Goal: Information Seeking & Learning: Learn about a topic

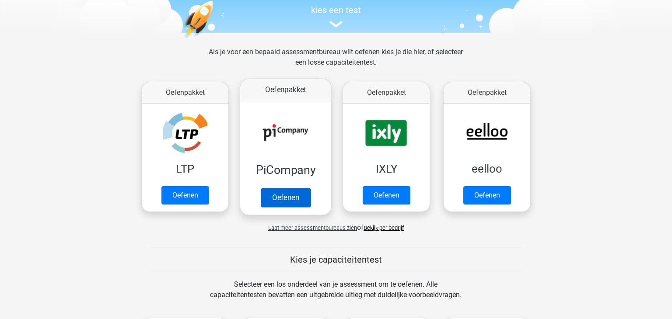
scroll to position [98, 0]
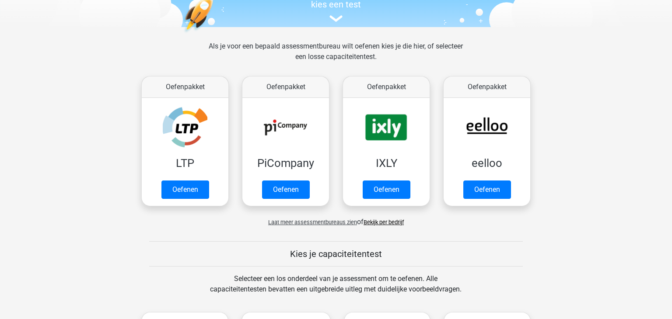
click at [388, 220] on link "Bekijk per bedrijf" at bounding box center [383, 222] width 40 height 7
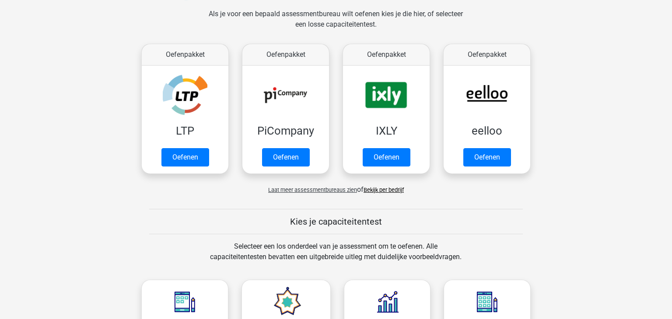
scroll to position [255, 0]
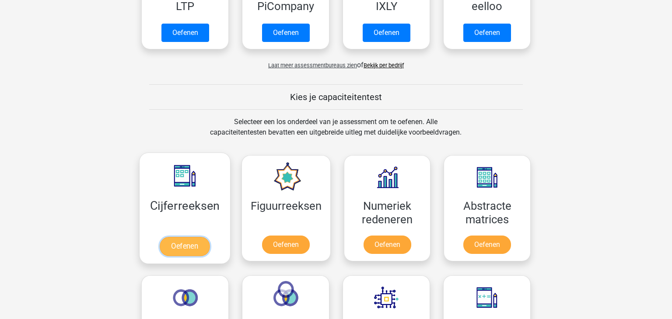
click at [188, 241] on link "Oefenen" at bounding box center [185, 246] width 50 height 19
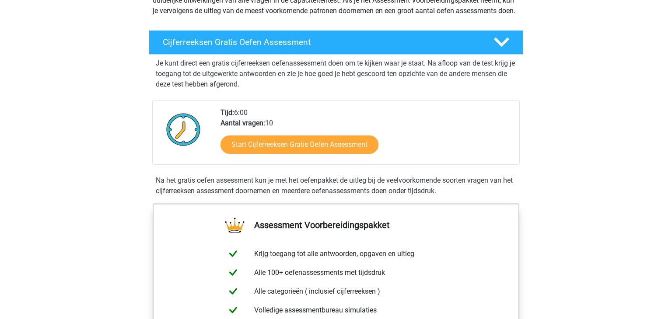
scroll to position [126, 0]
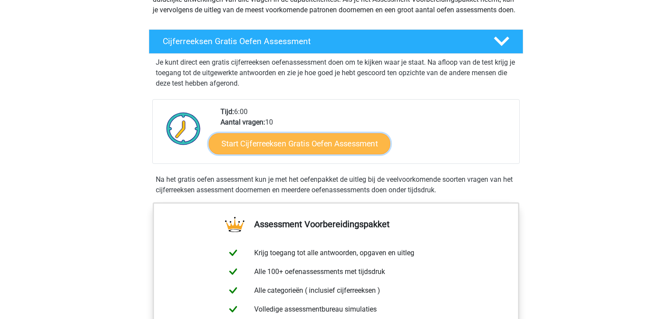
click at [350, 154] on link "Start Cijferreeksen Gratis Oefen Assessment" at bounding box center [299, 143] width 181 height 21
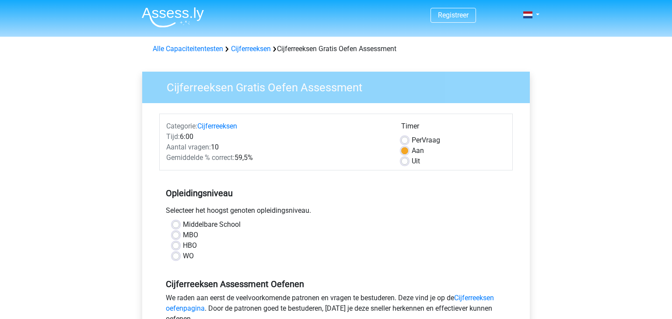
click at [192, 243] on label "HBO" at bounding box center [190, 246] width 14 height 10
click at [179, 243] on input "HBO" at bounding box center [175, 245] width 7 height 9
radio input "true"
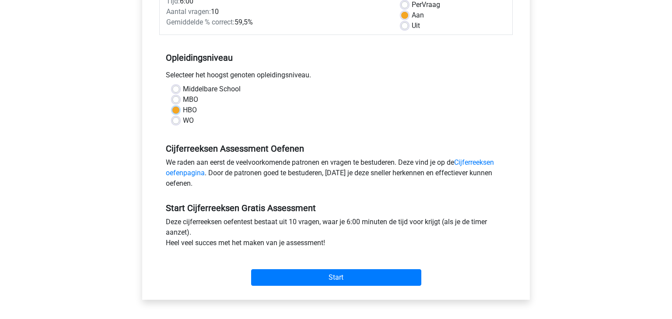
scroll to position [154, 0]
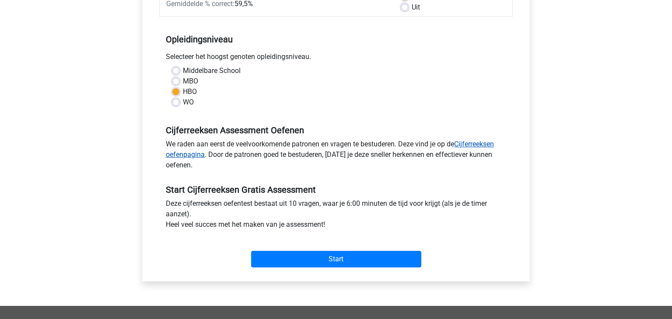
click at [474, 144] on link "Cijferreeksen oefenpagina" at bounding box center [330, 149] width 328 height 19
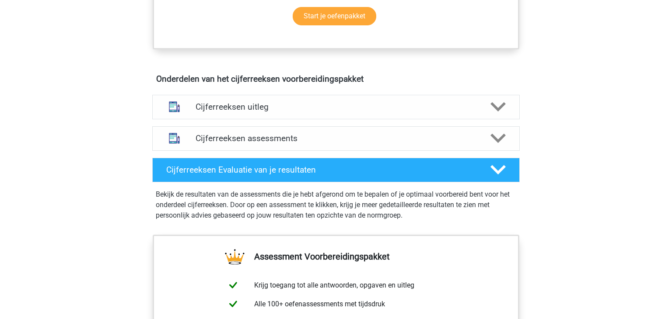
scroll to position [452, 0]
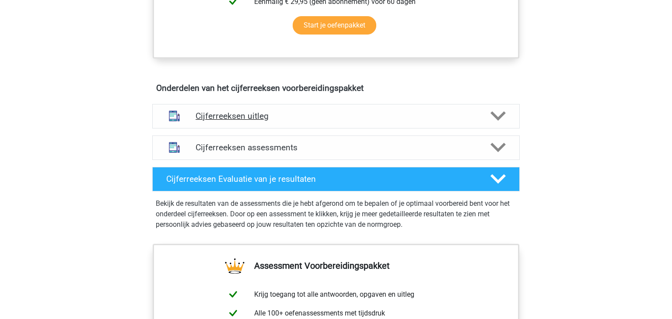
click at [503, 124] on icon at bounding box center [497, 115] width 15 height 15
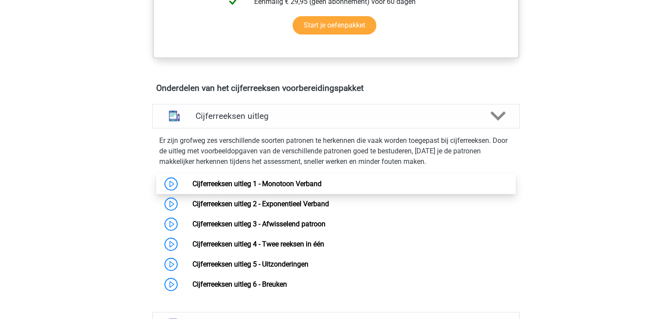
click at [304, 188] on link "Cijferreeksen uitleg 1 - Monotoon Verband" at bounding box center [256, 184] width 129 height 8
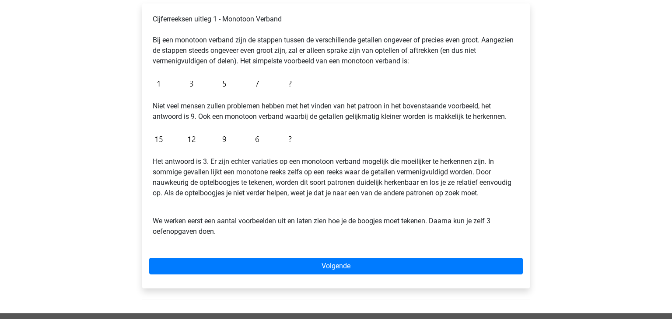
scroll to position [151, 0]
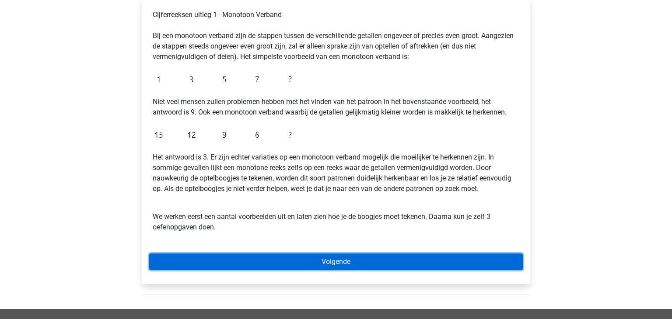
click at [355, 268] on link "Volgende" at bounding box center [335, 262] width 373 height 17
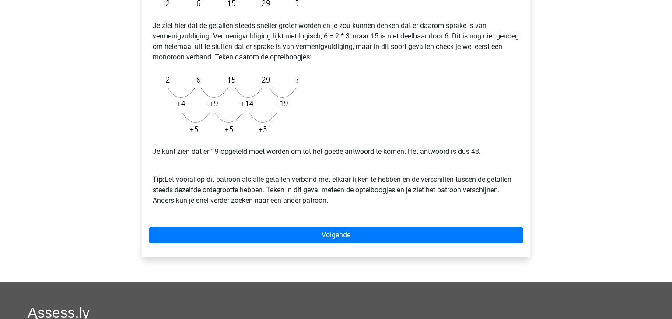
scroll to position [189, 0]
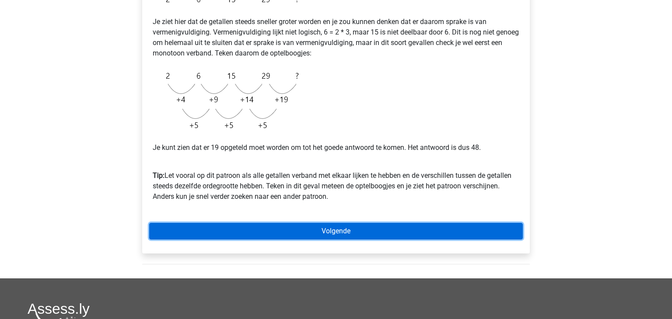
click at [406, 234] on link "Volgende" at bounding box center [335, 231] width 373 height 17
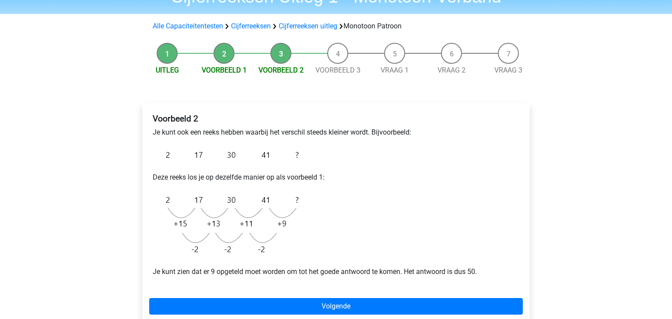
scroll to position [60, 0]
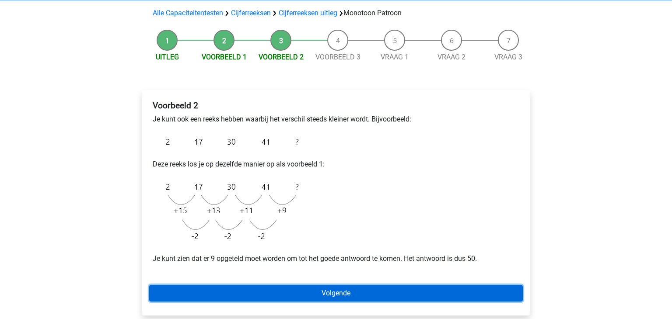
click at [422, 287] on link "Volgende" at bounding box center [335, 293] width 373 height 17
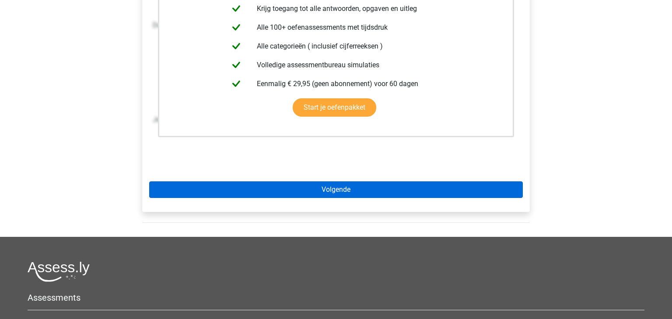
scroll to position [214, 0]
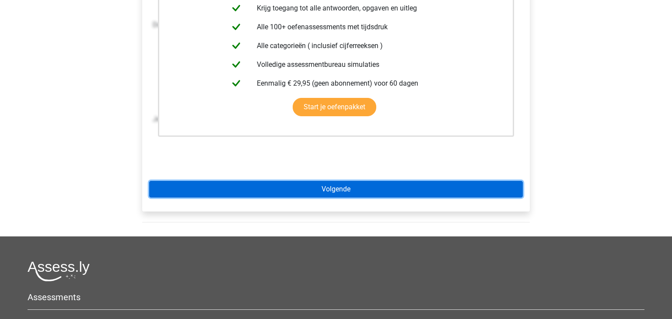
click at [307, 191] on link "Volgende" at bounding box center [335, 189] width 373 height 17
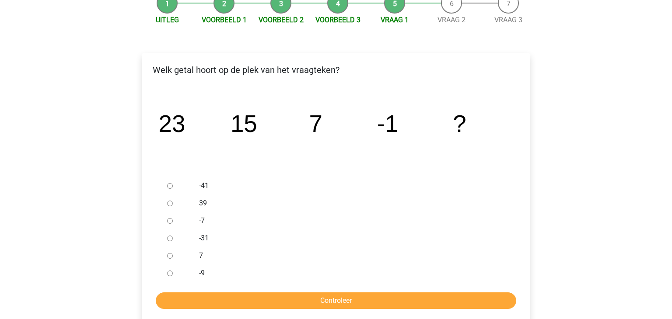
scroll to position [98, 0]
click at [193, 265] on div "-9" at bounding box center [350, 272] width 316 height 17
click at [173, 272] on div at bounding box center [178, 272] width 29 height 17
click at [202, 270] on label "-9" at bounding box center [350, 273] width 303 height 10
click at [173, 270] on input "-9" at bounding box center [170, 273] width 6 height 6
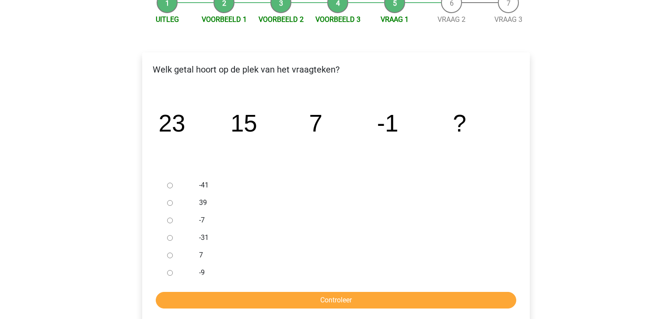
radio input "true"
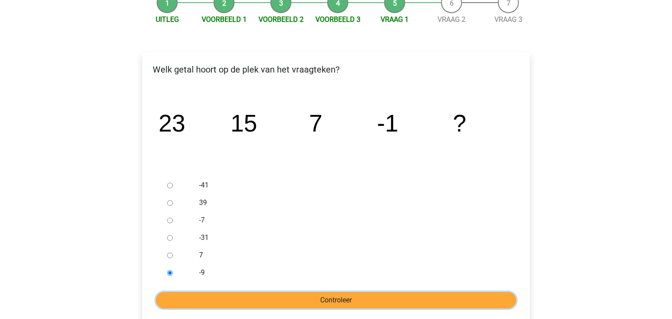
click at [358, 297] on input "Controleer" at bounding box center [336, 300] width 360 height 17
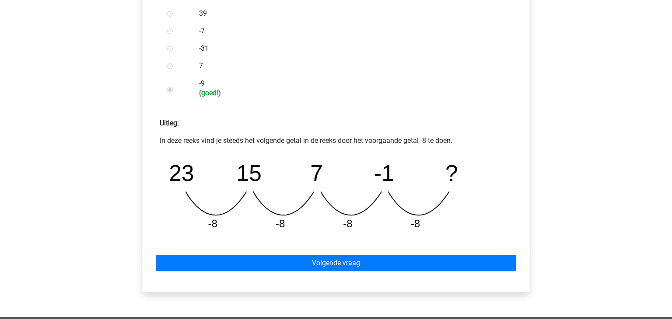
scroll to position [311, 0]
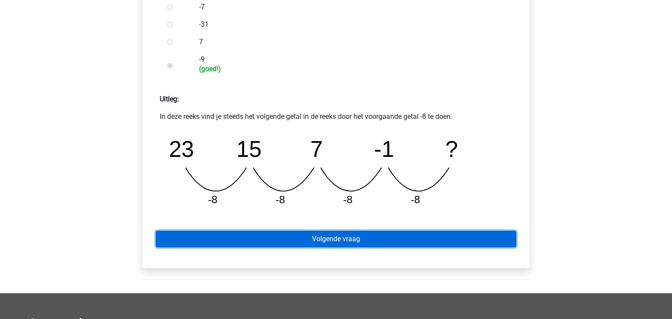
click at [428, 240] on link "Volgende vraag" at bounding box center [336, 239] width 360 height 17
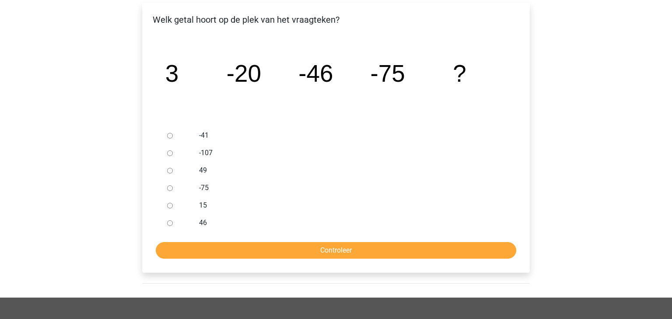
scroll to position [154, 0]
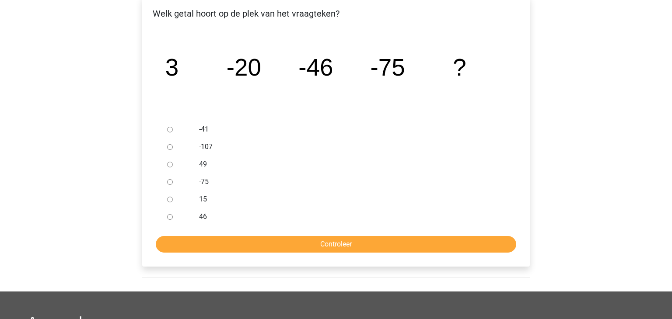
click at [186, 147] on div at bounding box center [178, 146] width 29 height 17
click at [206, 149] on label "-107" at bounding box center [350, 147] width 303 height 10
click at [173, 149] on input "-107" at bounding box center [170, 147] width 6 height 6
radio input "true"
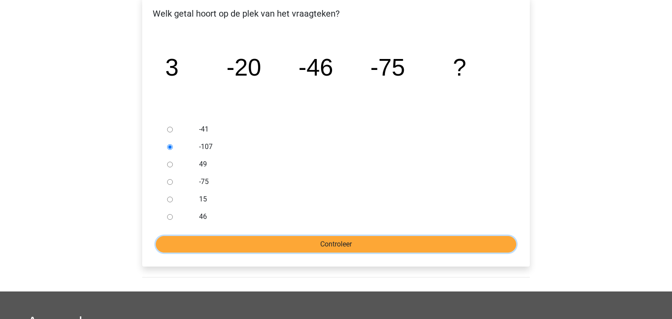
click at [311, 243] on input "Controleer" at bounding box center [336, 244] width 360 height 17
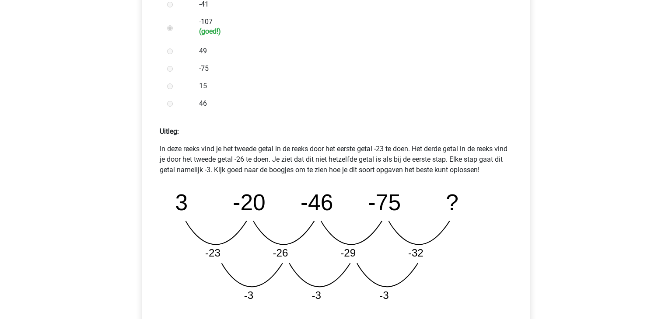
scroll to position [446, 0]
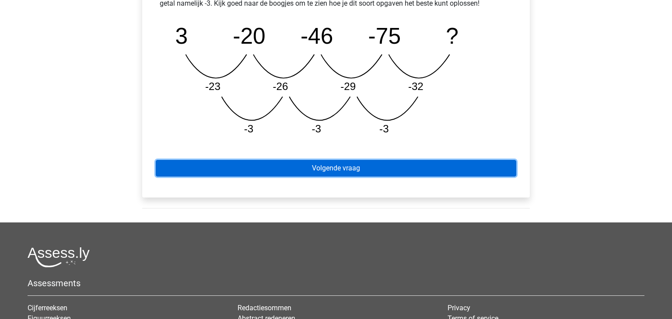
click at [335, 170] on link "Volgende vraag" at bounding box center [336, 168] width 360 height 17
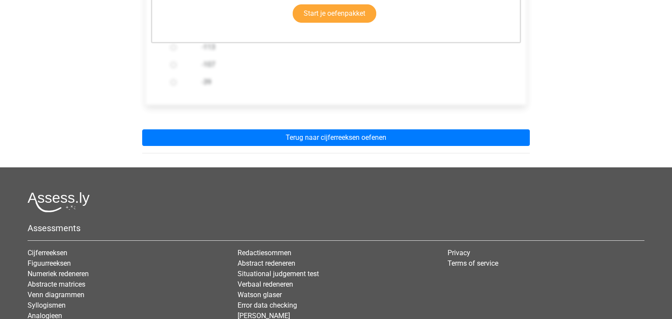
scroll to position [296, 0]
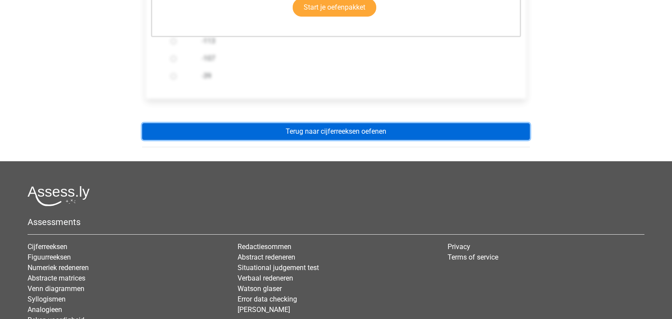
drag, startPoint x: 365, startPoint y: 136, endPoint x: 671, endPoint y: 133, distance: 306.6
click at [366, 136] on link "Terug naar cijferreeksen oefenen" at bounding box center [335, 131] width 387 height 17
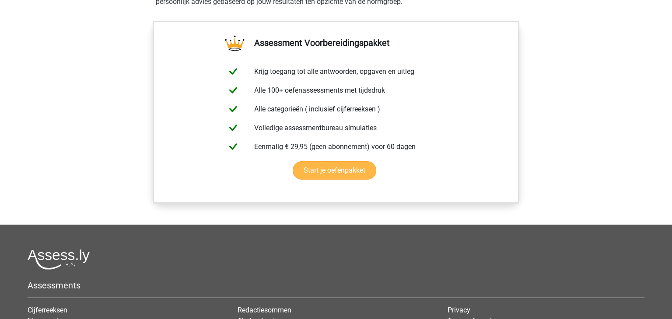
scroll to position [363, 0]
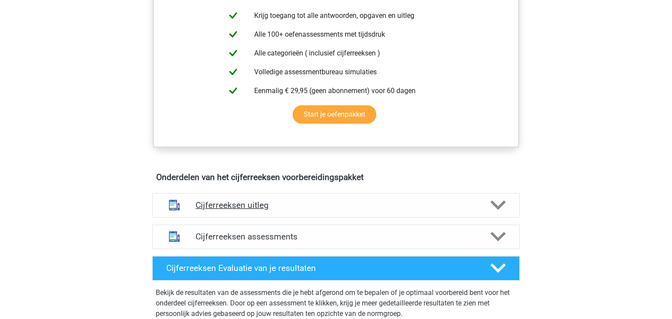
click at [495, 210] on icon at bounding box center [497, 205] width 15 height 15
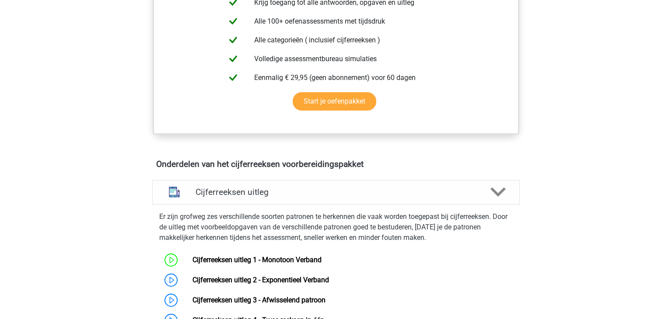
scroll to position [376, 0]
click at [222, 284] on link "Cijferreeksen uitleg 2 - Exponentieel Verband" at bounding box center [260, 280] width 136 height 8
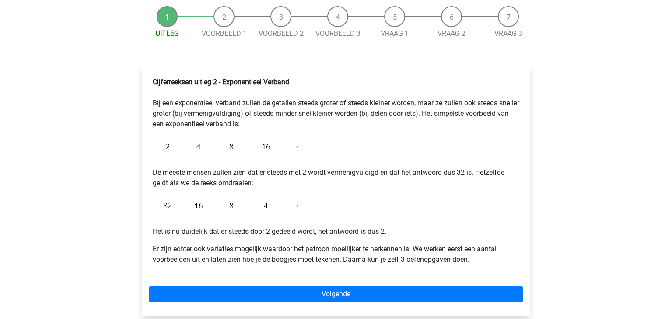
scroll to position [87, 0]
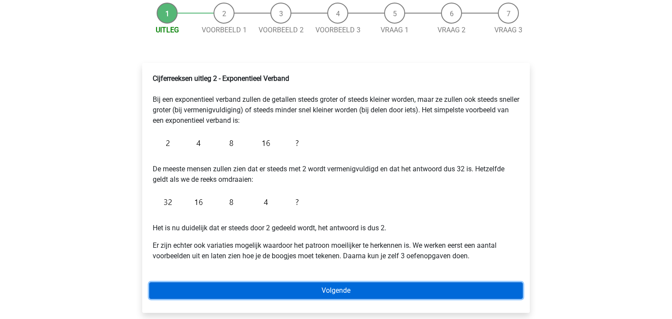
click at [315, 296] on link "Volgende" at bounding box center [335, 290] width 373 height 17
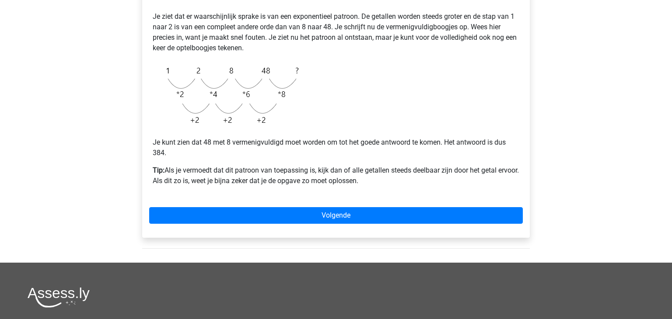
scroll to position [171, 0]
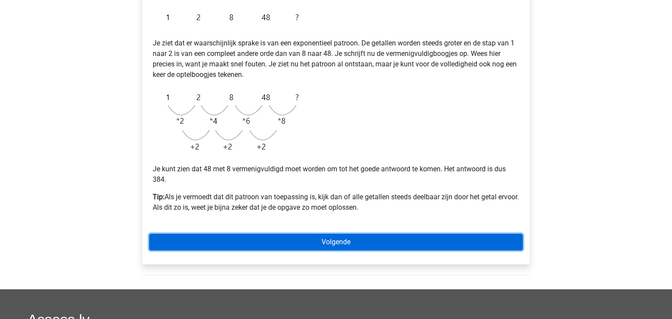
click at [358, 243] on link "Volgende" at bounding box center [335, 242] width 373 height 17
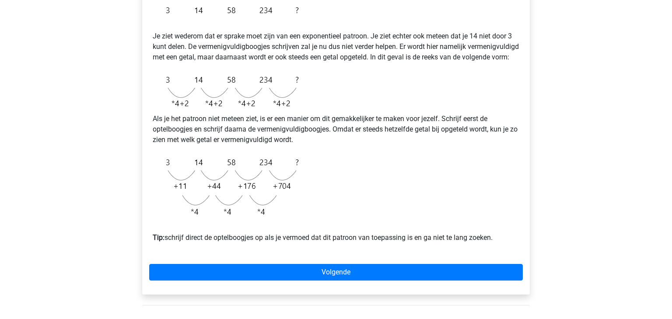
scroll to position [178, 0]
click at [349, 292] on div "Voorbeeld 2 Je ziet wederom dat er sprake moet zijn van een exponentieel patroo…" at bounding box center [335, 133] width 387 height 323
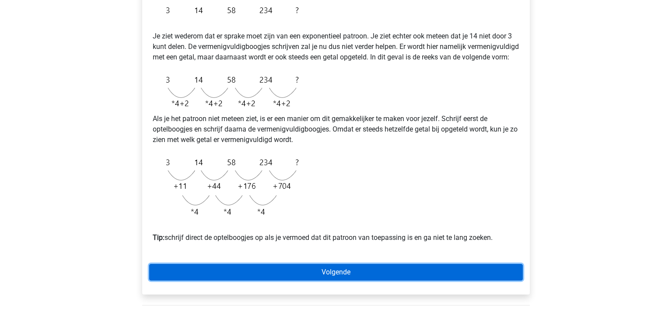
click at [410, 281] on link "Volgende" at bounding box center [335, 272] width 373 height 17
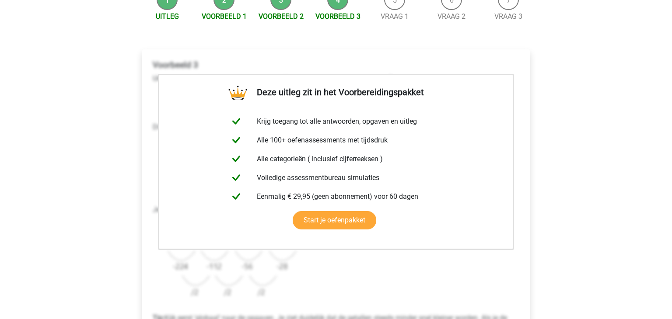
scroll to position [294, 0]
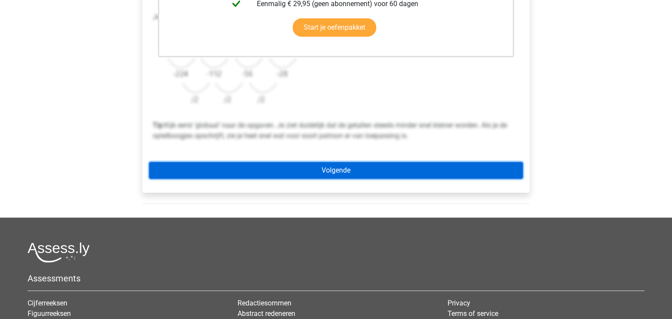
click at [352, 167] on link "Volgende" at bounding box center [335, 170] width 373 height 17
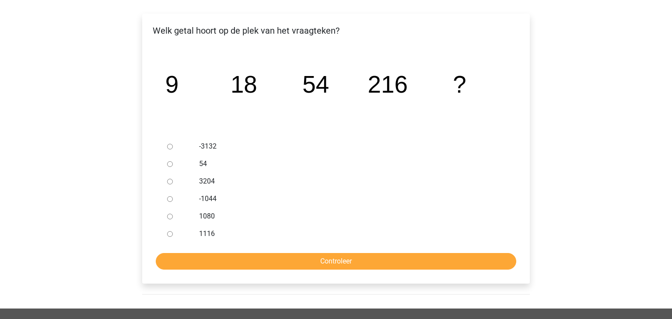
scroll to position [103, 0]
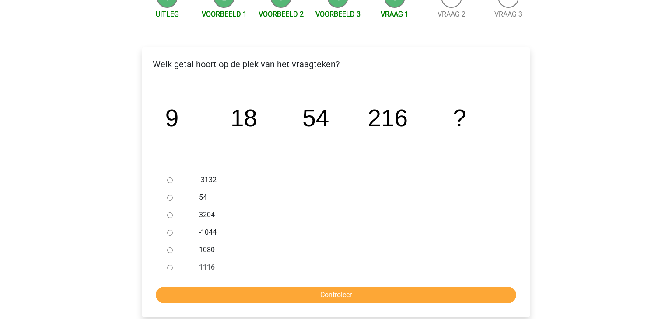
click at [192, 245] on div "1080" at bounding box center [350, 249] width 316 height 17
click at [196, 249] on div "1080" at bounding box center [350, 249] width 316 height 17
click at [168, 248] on input "1080" at bounding box center [170, 251] width 6 height 6
radio input "true"
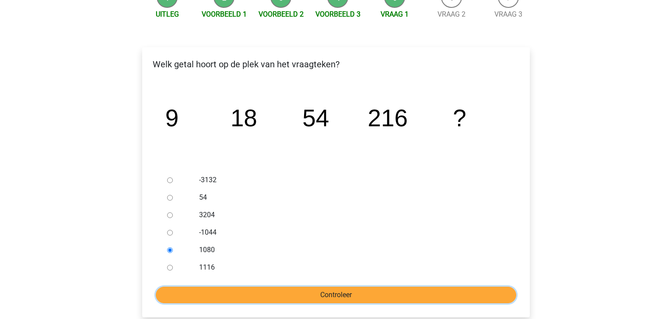
click at [364, 297] on input "Controleer" at bounding box center [336, 295] width 360 height 17
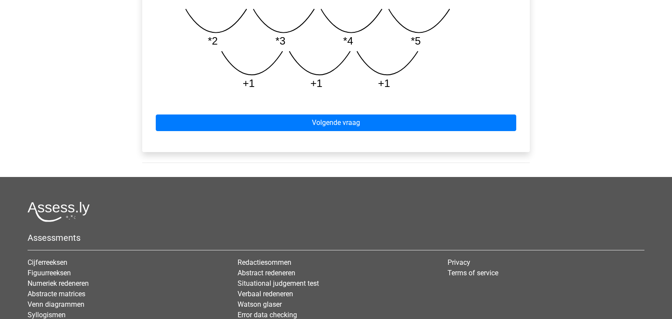
scroll to position [506, 0]
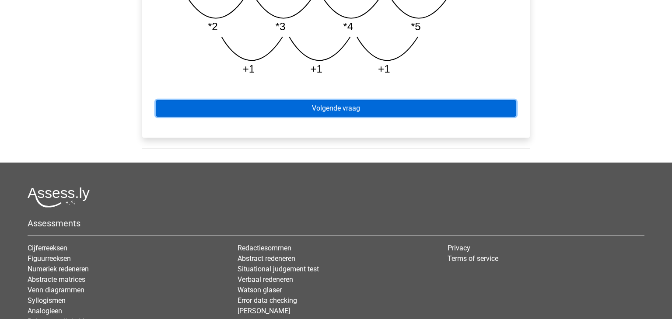
click at [344, 111] on link "Volgende vraag" at bounding box center [336, 108] width 360 height 17
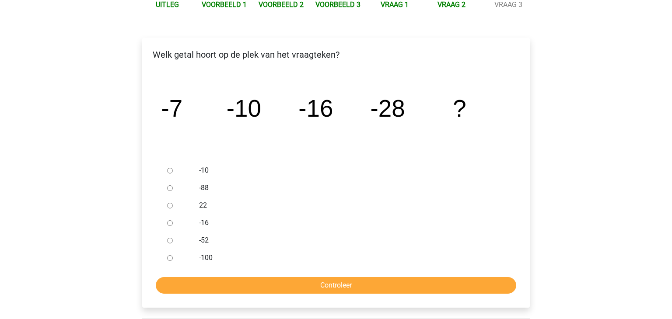
scroll to position [113, 0]
click at [183, 239] on div at bounding box center [178, 239] width 29 height 17
click at [205, 241] on label "-52" at bounding box center [350, 240] width 303 height 10
click at [173, 241] on input "-52" at bounding box center [170, 240] width 6 height 6
radio input "true"
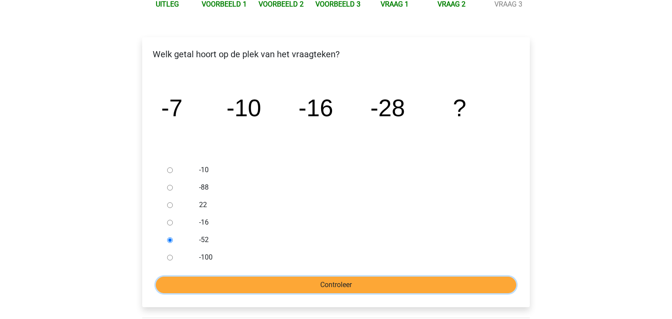
click at [275, 291] on input "Controleer" at bounding box center [336, 285] width 360 height 17
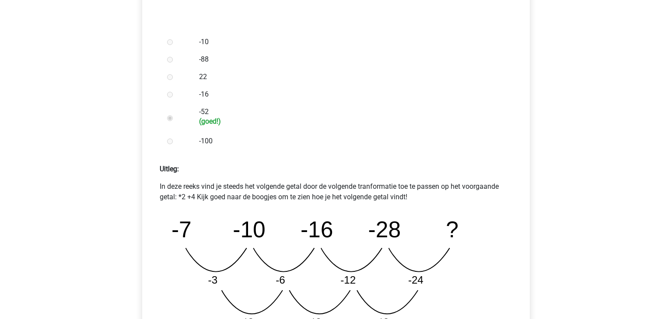
scroll to position [318, 0]
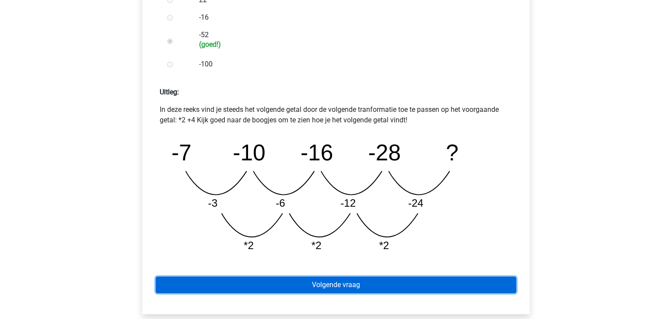
click at [359, 284] on link "Volgende vraag" at bounding box center [336, 285] width 360 height 17
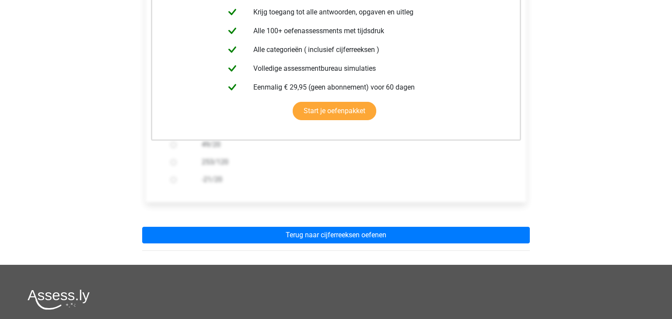
scroll to position [199, 0]
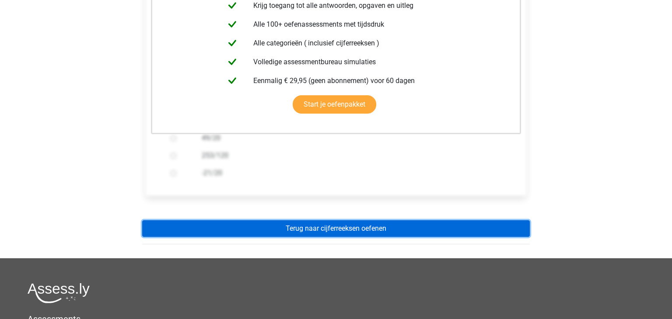
click at [332, 233] on link "Terug naar cijferreeksen oefenen" at bounding box center [335, 228] width 387 height 17
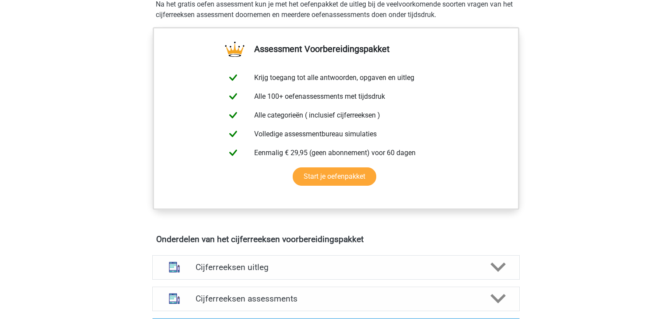
scroll to position [54, 0]
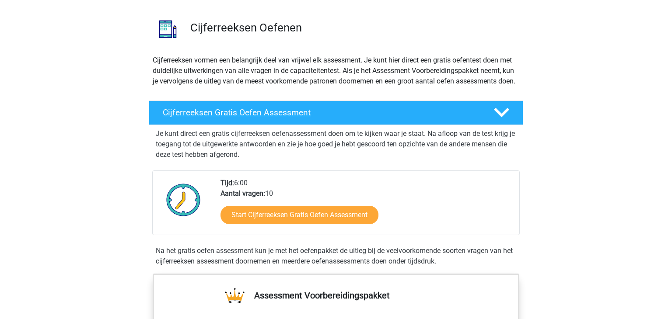
click at [323, 118] on h4 "Cijferreeksen Gratis Oefen Assessment" at bounding box center [321, 113] width 317 height 10
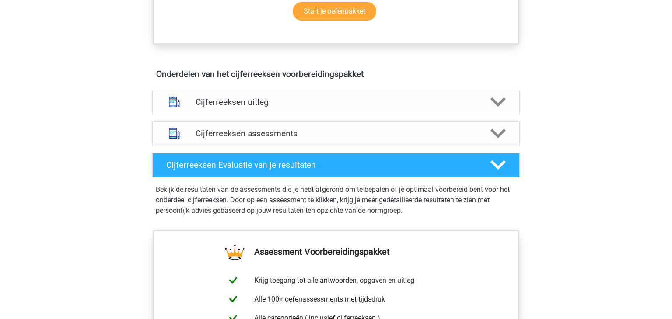
scroll to position [358, 0]
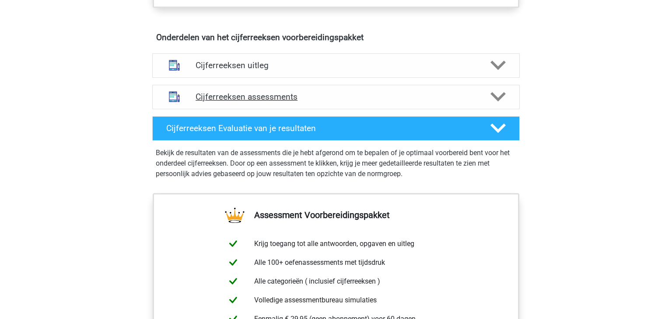
click at [499, 102] on polygon at bounding box center [497, 97] width 15 height 10
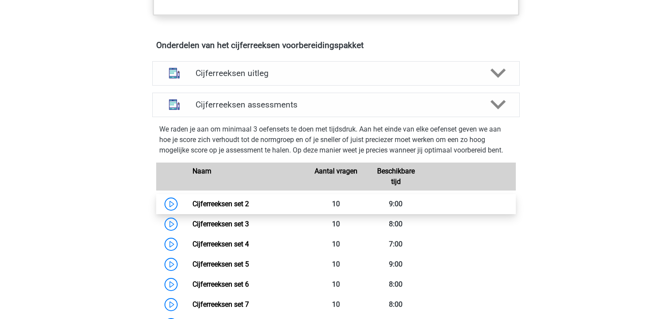
scroll to position [349, 0]
click at [227, 209] on link "Cijferreeksen set 2" at bounding box center [220, 205] width 56 height 8
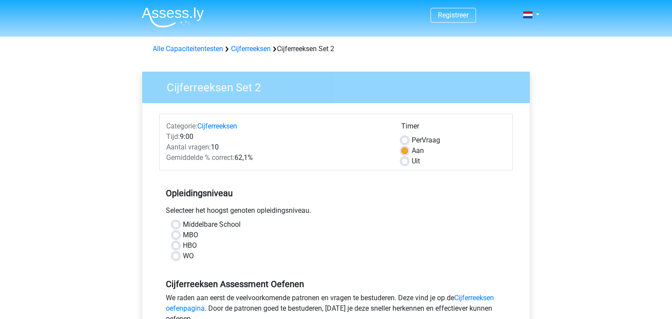
click at [192, 237] on label "MBO" at bounding box center [190, 235] width 15 height 10
click at [179, 237] on input "MBO" at bounding box center [175, 234] width 7 height 9
radio input "true"
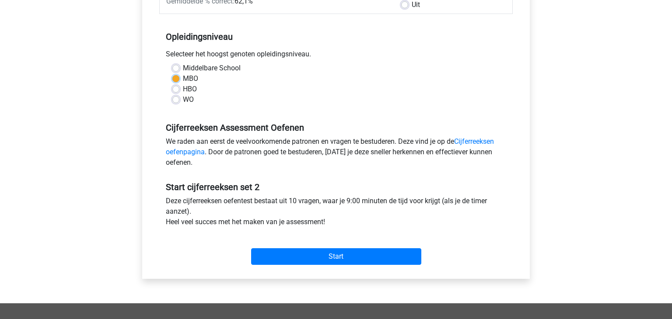
scroll to position [185, 0]
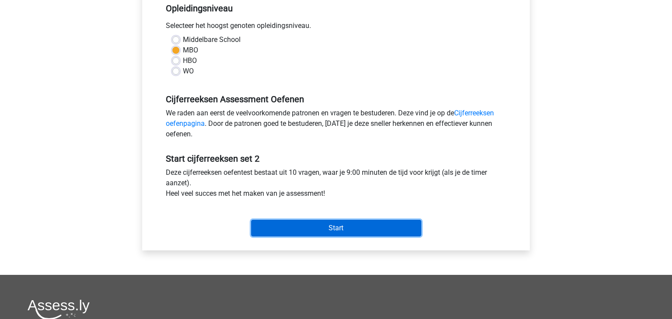
click at [363, 224] on input "Start" at bounding box center [336, 228] width 170 height 17
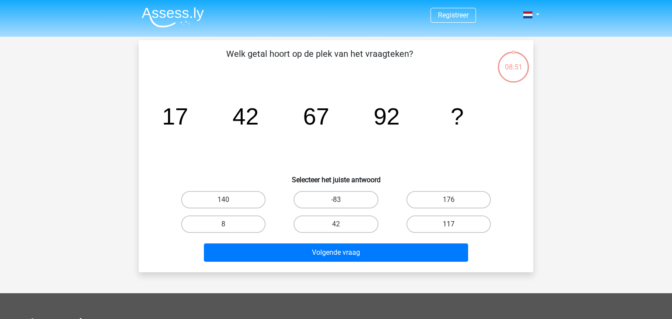
click at [450, 219] on label "117" at bounding box center [448, 224] width 84 height 17
click at [450, 224] on input "117" at bounding box center [451, 227] width 6 height 6
radio input "true"
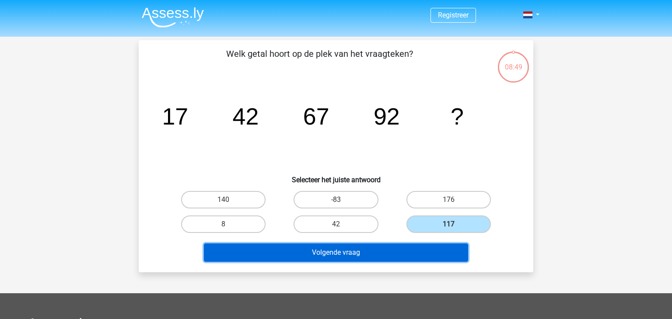
click at [320, 257] on button "Volgende vraag" at bounding box center [336, 253] width 265 height 18
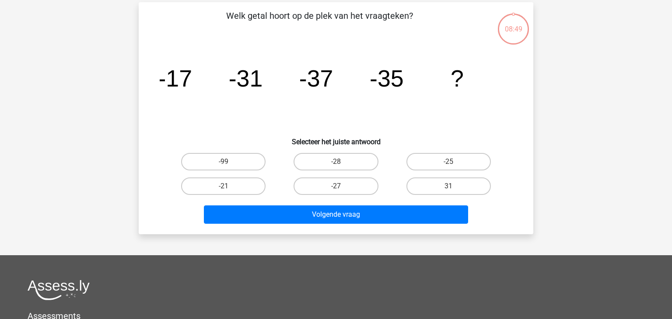
scroll to position [40, 0]
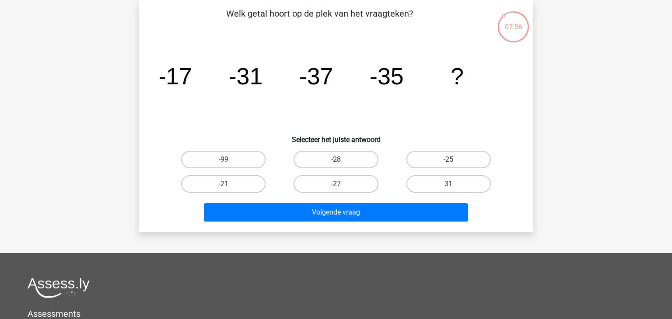
click at [357, 146] on div "Welk getal hoort op de plek van het vraagteken? image/svg+xml -17 -31 -37 -35 ?…" at bounding box center [335, 116] width 387 height 218
click at [355, 166] on label "-28" at bounding box center [335, 159] width 84 height 17
click at [342, 165] on input "-28" at bounding box center [339, 163] width 6 height 6
radio input "true"
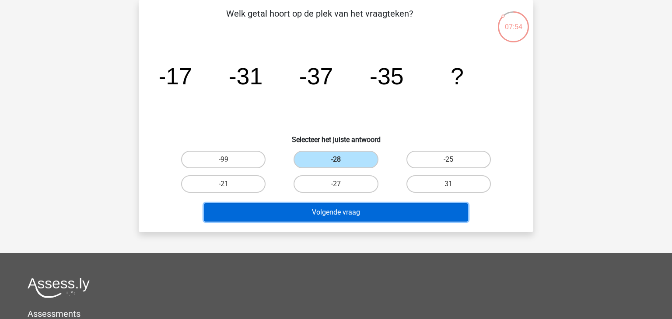
click at [385, 217] on button "Volgende vraag" at bounding box center [336, 212] width 265 height 18
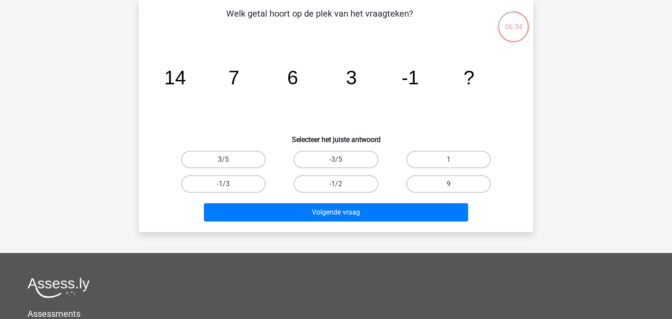
drag, startPoint x: 329, startPoint y: 186, endPoint x: 359, endPoint y: 194, distance: 30.2
click at [329, 186] on label "-1/2" at bounding box center [335, 183] width 84 height 17
click at [336, 186] on input "-1/2" at bounding box center [339, 187] width 6 height 6
radio input "true"
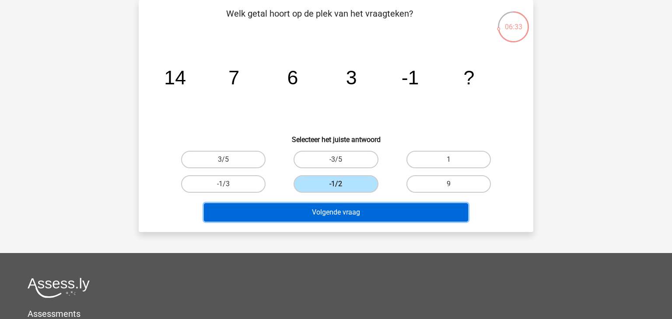
drag, startPoint x: 370, startPoint y: 207, endPoint x: 671, endPoint y: 202, distance: 300.9
click at [371, 207] on button "Volgende vraag" at bounding box center [336, 212] width 265 height 18
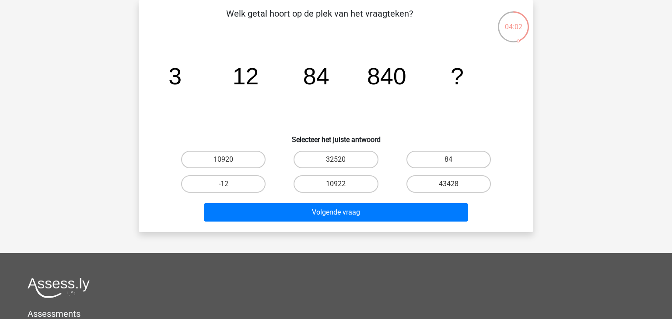
click at [266, 158] on div "10920" at bounding box center [223, 159] width 105 height 17
click at [199, 153] on label "10920" at bounding box center [223, 159] width 84 height 17
click at [223, 160] on input "10920" at bounding box center [226, 163] width 6 height 6
radio input "true"
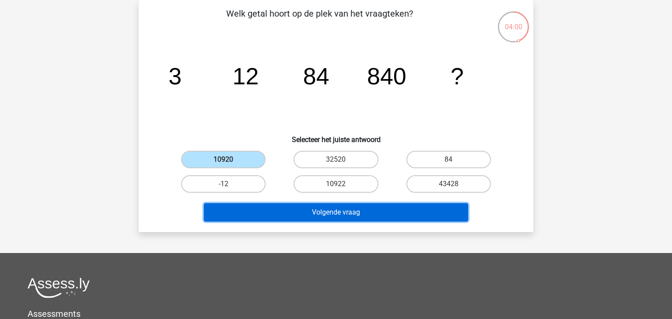
click at [329, 215] on button "Volgende vraag" at bounding box center [336, 212] width 265 height 18
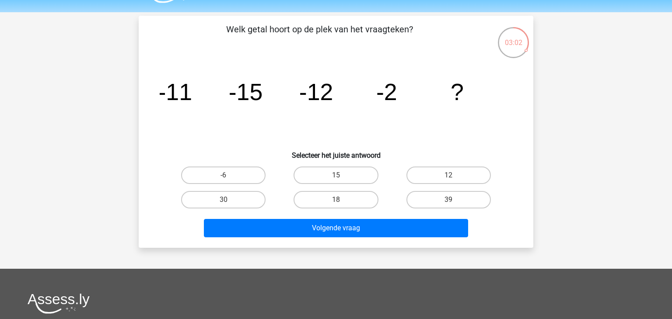
scroll to position [0, 0]
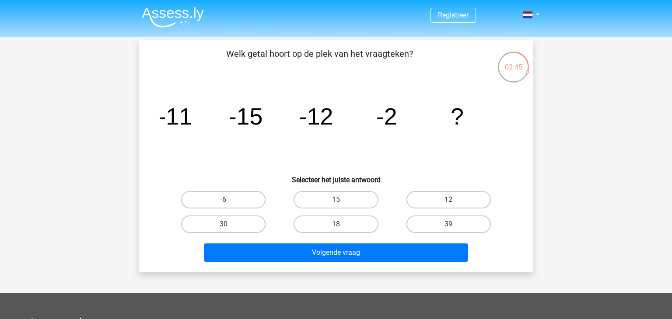
click at [443, 198] on label "12" at bounding box center [448, 199] width 84 height 17
click at [448, 200] on input "12" at bounding box center [451, 203] width 6 height 6
radio input "true"
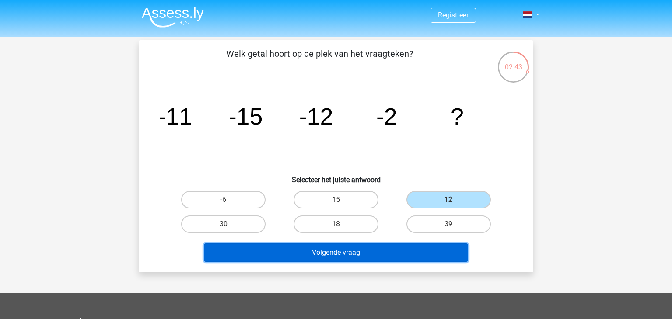
drag, startPoint x: 308, startPoint y: 252, endPoint x: 360, endPoint y: 250, distance: 52.5
click at [309, 252] on button "Volgende vraag" at bounding box center [336, 253] width 265 height 18
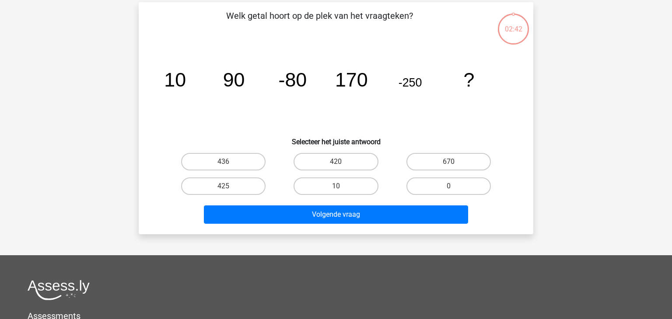
scroll to position [40, 0]
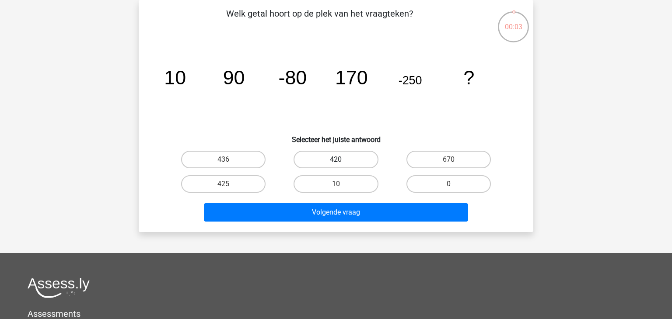
click at [338, 166] on label "420" at bounding box center [335, 159] width 84 height 17
click at [338, 165] on input "420" at bounding box center [339, 163] width 6 height 6
radio input "true"
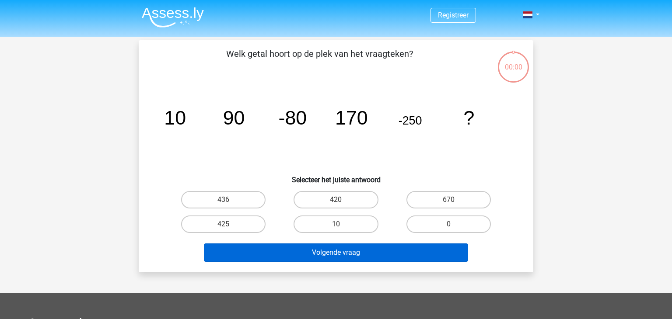
scroll to position [40, 0]
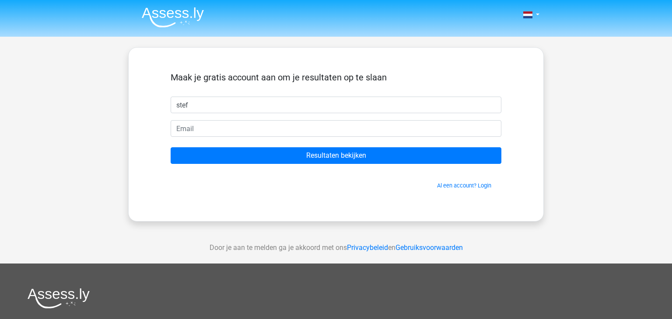
type input "stef"
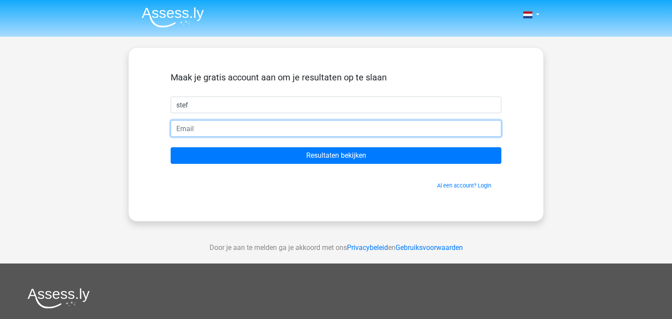
click at [231, 128] on input "email" at bounding box center [336, 128] width 331 height 17
type input "[EMAIL_ADDRESS][DOMAIN_NAME]"
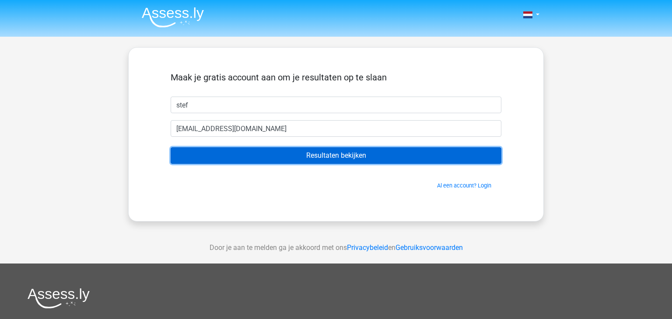
click at [283, 159] on input "Resultaten bekijken" at bounding box center [336, 155] width 331 height 17
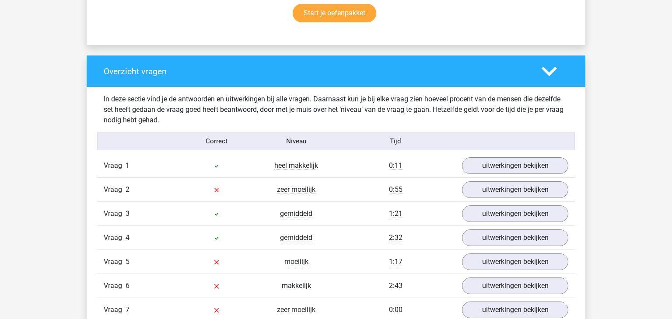
scroll to position [640, 0]
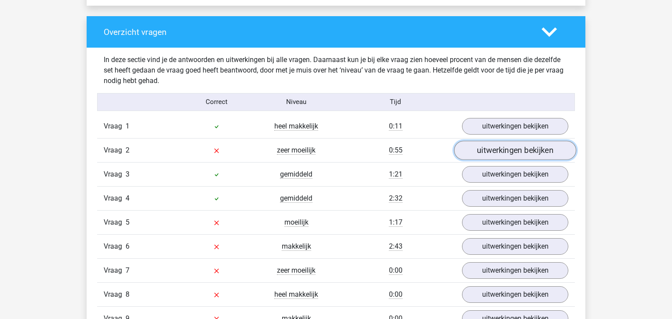
click at [516, 153] on link "uitwerkingen bekijken" at bounding box center [515, 150] width 122 height 19
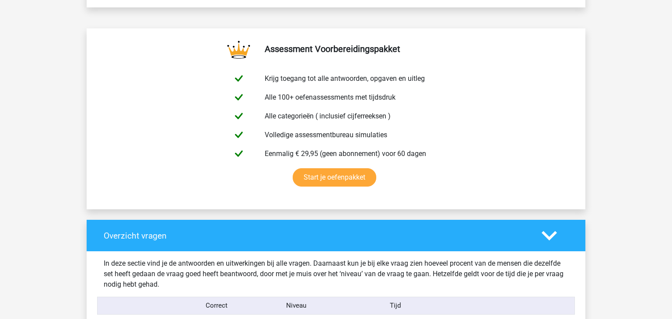
scroll to position [525, 0]
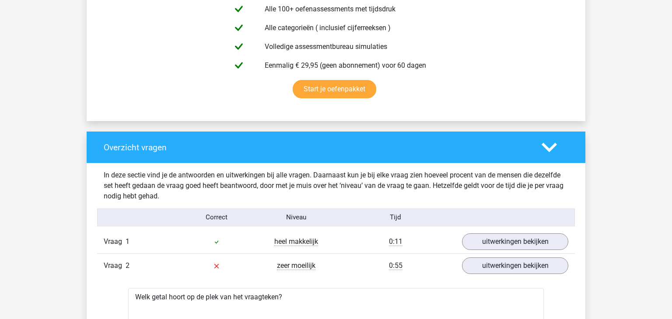
click at [544, 151] on icon at bounding box center [548, 147] width 15 height 15
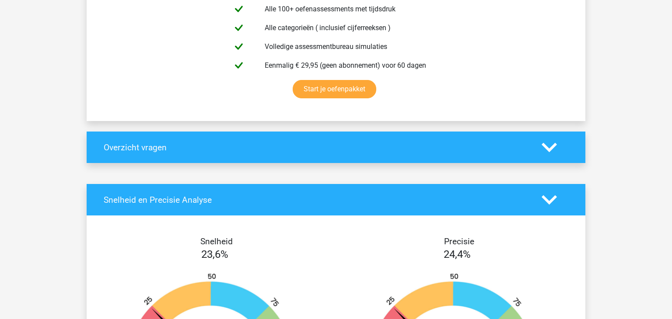
click at [555, 145] on polygon at bounding box center [548, 148] width 15 height 10
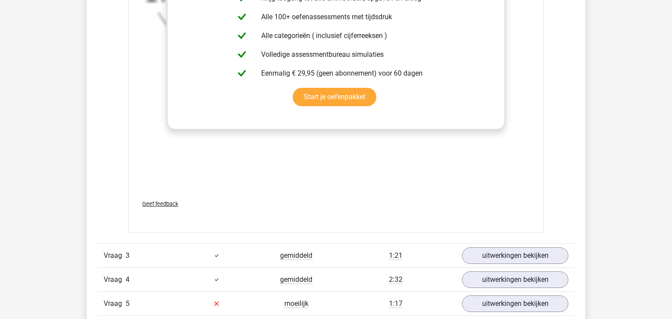
scroll to position [1222, 0]
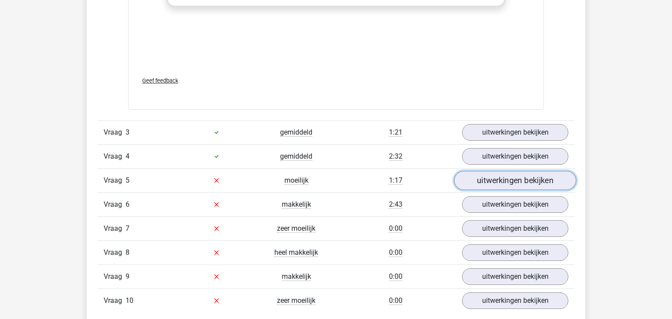
click at [476, 179] on link "uitwerkingen bekijken" at bounding box center [515, 180] width 122 height 19
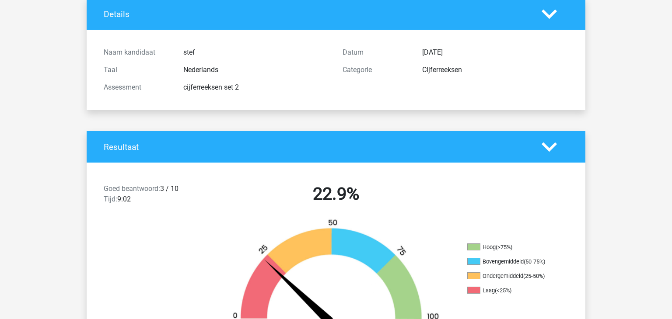
scroll to position [0, 0]
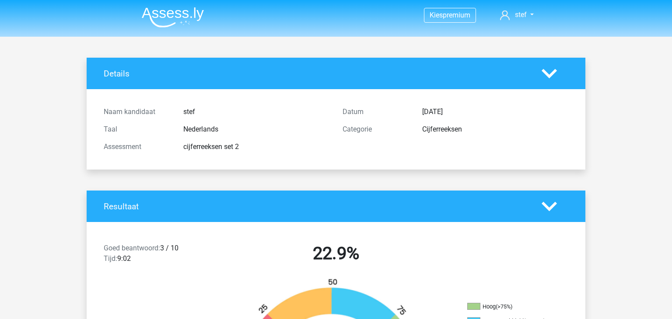
click at [543, 68] on icon at bounding box center [548, 73] width 15 height 15
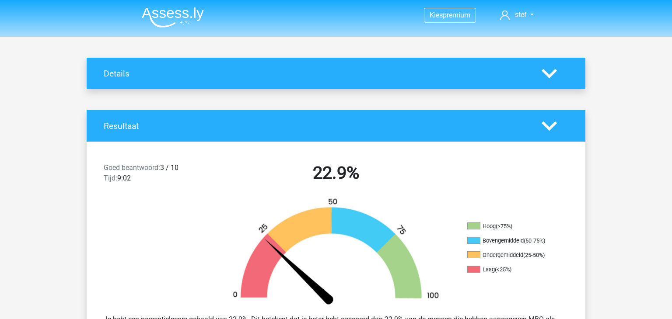
click at [537, 127] on div at bounding box center [555, 126] width 40 height 15
click at [549, 129] on polygon at bounding box center [548, 126] width 15 height 10
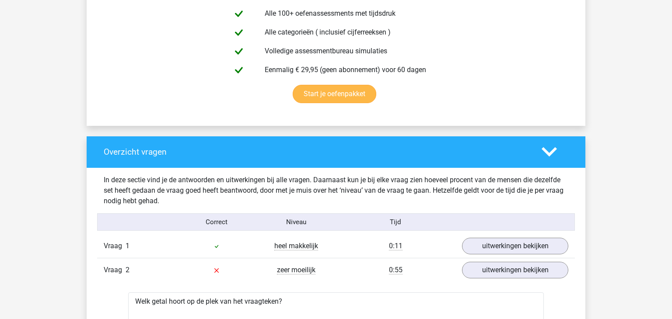
scroll to position [220, 0]
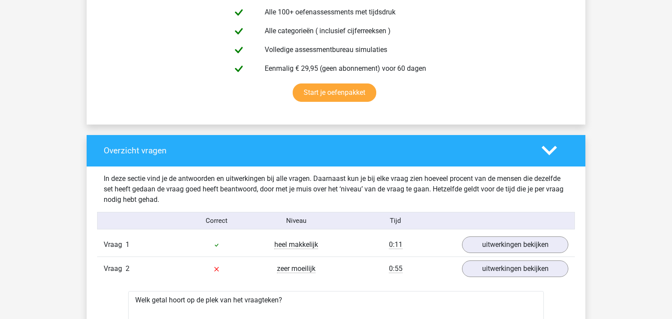
click at [551, 152] on polygon at bounding box center [548, 151] width 15 height 10
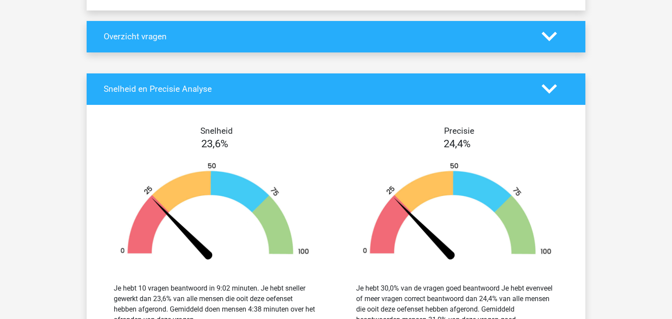
scroll to position [339, 0]
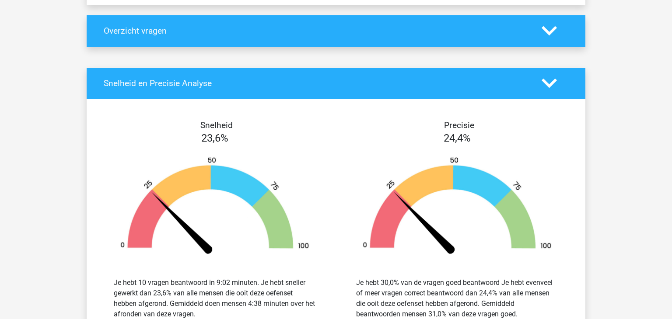
click at [544, 84] on icon at bounding box center [548, 83] width 15 height 15
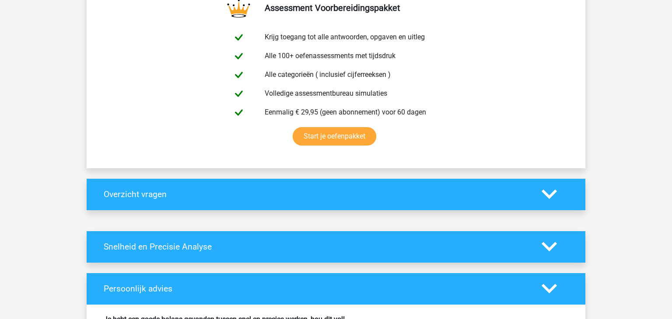
scroll to position [399, 0]
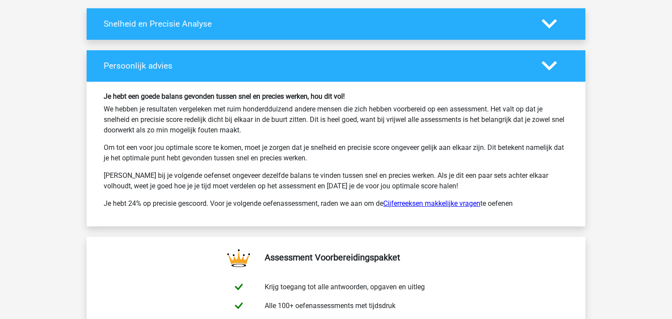
click at [429, 206] on link "Cijferreeksen makkelijke vragen" at bounding box center [431, 203] width 97 height 8
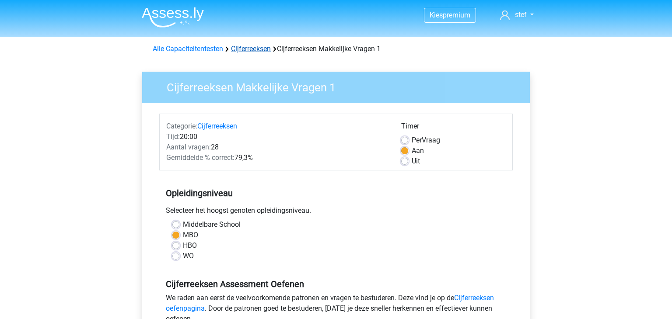
click at [246, 49] on link "Cijferreeksen" at bounding box center [251, 49] width 40 height 8
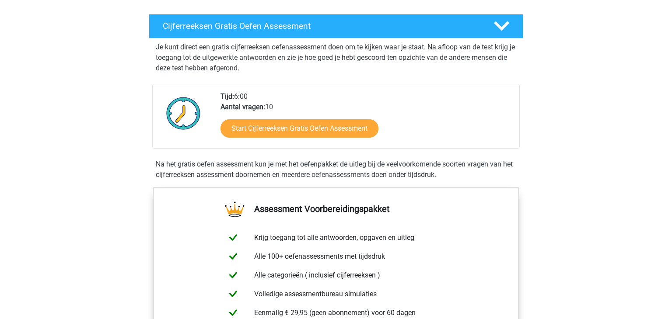
scroll to position [174, 0]
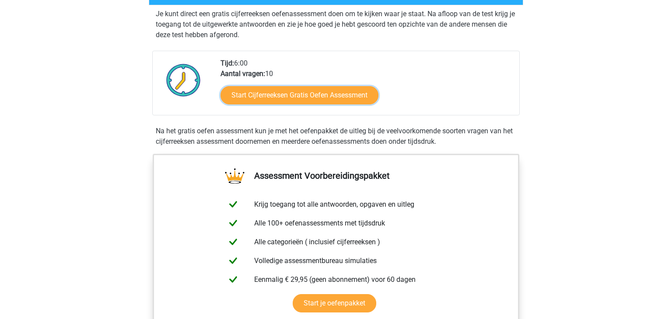
drag, startPoint x: 293, startPoint y: 108, endPoint x: 400, endPoint y: 116, distance: 107.0
click at [293, 105] on link "Start Cijferreeksen Gratis Oefen Assessment" at bounding box center [299, 95] width 158 height 18
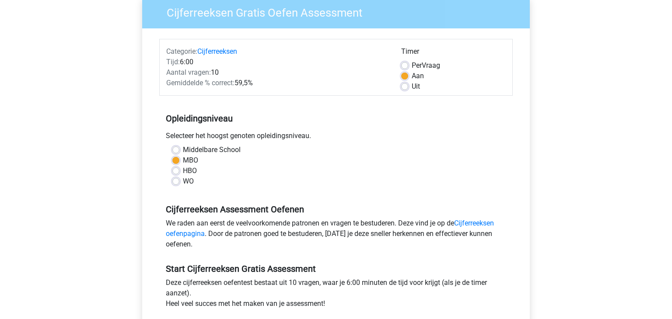
scroll to position [194, 0]
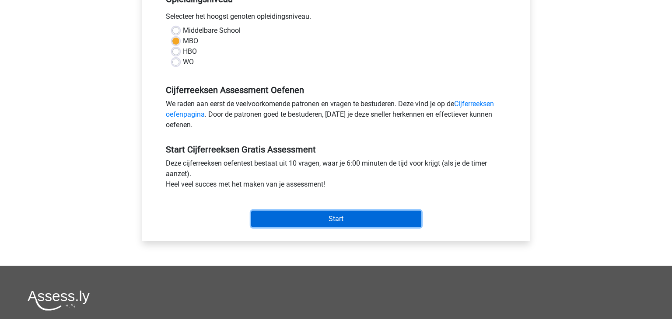
click at [339, 220] on input "Start" at bounding box center [336, 219] width 170 height 17
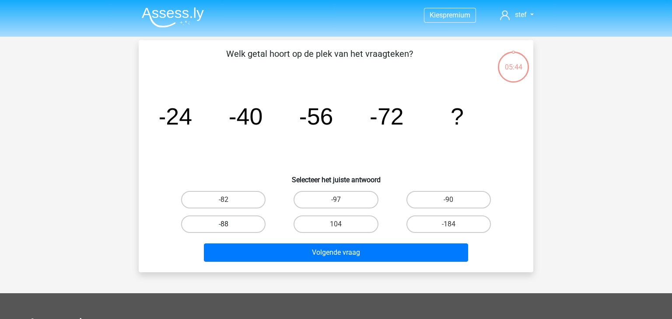
click at [197, 227] on label "-88" at bounding box center [223, 224] width 84 height 17
click at [223, 227] on input "-88" at bounding box center [226, 227] width 6 height 6
radio input "true"
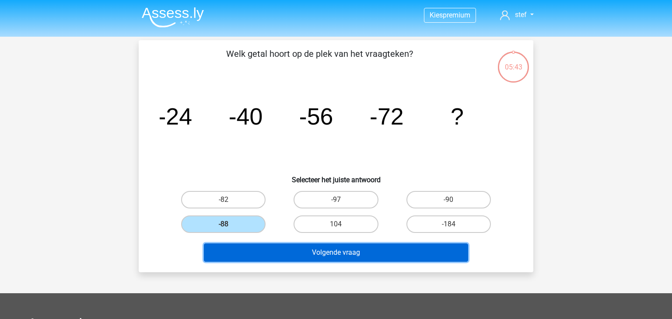
click at [334, 258] on button "Volgende vraag" at bounding box center [336, 253] width 265 height 18
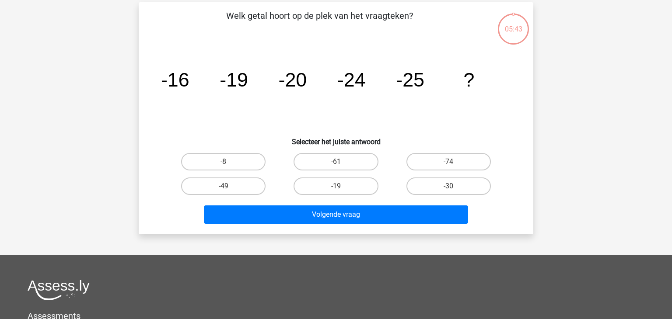
scroll to position [40, 0]
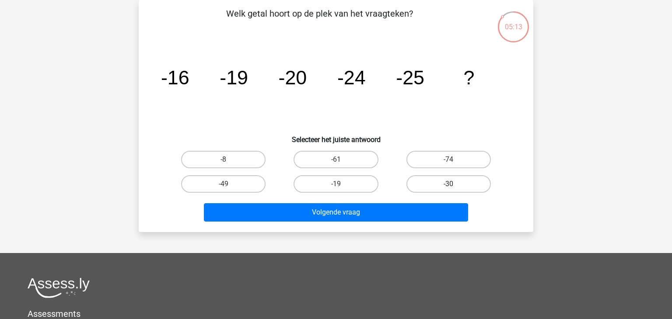
click at [478, 185] on label "-30" at bounding box center [448, 183] width 84 height 17
click at [454, 185] on input "-30" at bounding box center [451, 187] width 6 height 6
radio input "true"
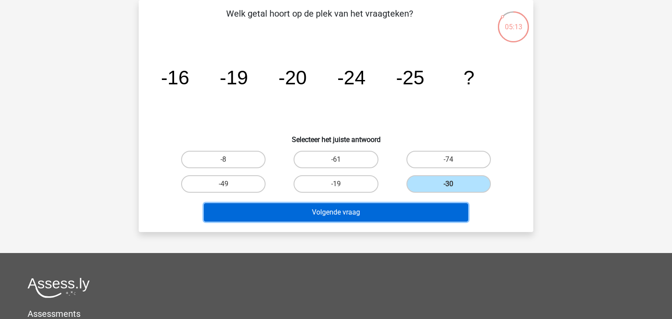
click at [375, 209] on button "Volgende vraag" at bounding box center [336, 212] width 265 height 18
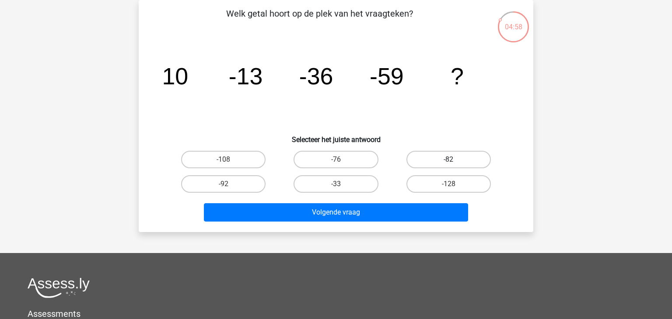
click at [457, 158] on label "-82" at bounding box center [448, 159] width 84 height 17
click at [454, 160] on input "-82" at bounding box center [451, 163] width 6 height 6
radio input "true"
click at [296, 221] on div "Volgende vraag" at bounding box center [336, 214] width 338 height 22
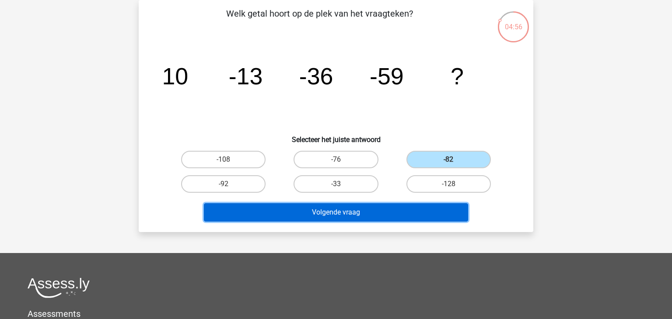
click at [350, 220] on button "Volgende vraag" at bounding box center [336, 212] width 265 height 18
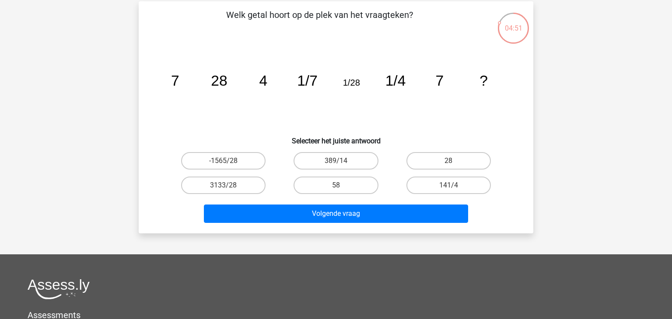
scroll to position [27, 0]
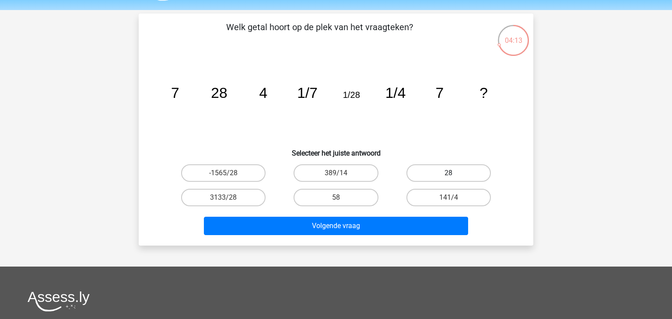
click at [476, 167] on label "28" at bounding box center [448, 172] width 84 height 17
click at [454, 173] on input "28" at bounding box center [451, 176] width 6 height 6
radio input "true"
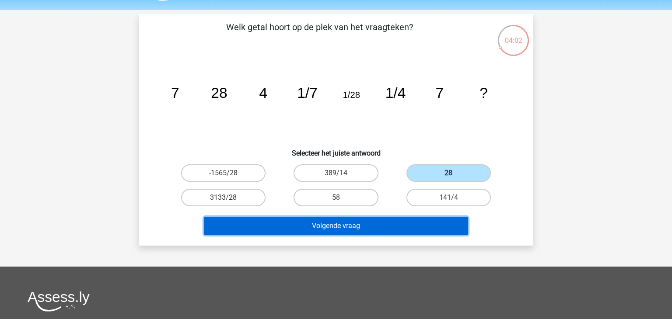
click at [296, 227] on button "Volgende vraag" at bounding box center [336, 226] width 265 height 18
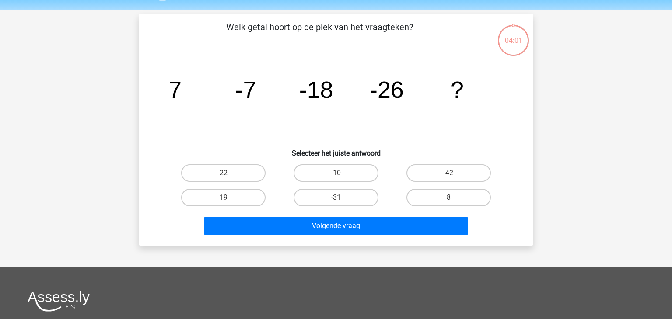
scroll to position [40, 0]
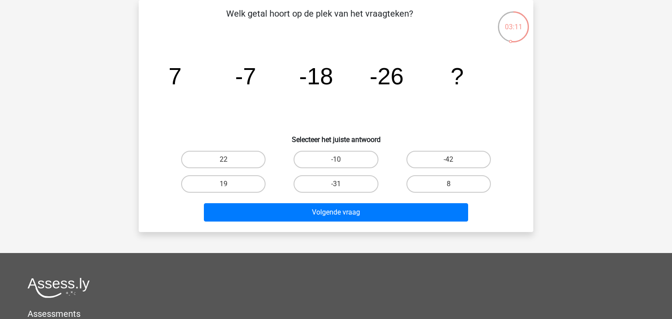
click at [337, 188] on input "-31" at bounding box center [339, 187] width 6 height 6
radio input "true"
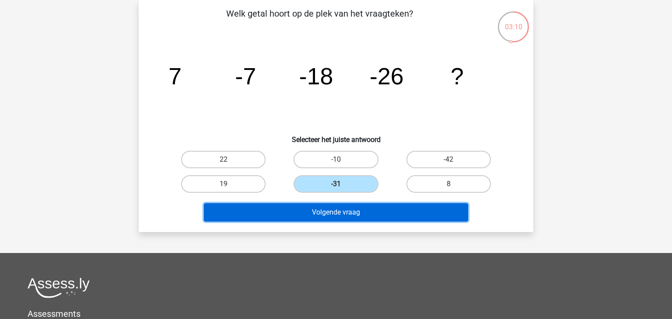
click at [345, 211] on button "Volgende vraag" at bounding box center [336, 212] width 265 height 18
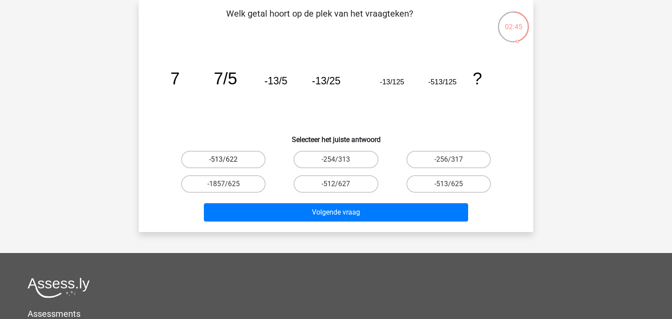
click at [237, 164] on label "-513/622" at bounding box center [223, 159] width 84 height 17
click at [229, 164] on input "-513/622" at bounding box center [226, 163] width 6 height 6
radio input "true"
click at [478, 186] on label "-513/625" at bounding box center [448, 183] width 84 height 17
click at [454, 186] on input "-513/625" at bounding box center [451, 187] width 6 height 6
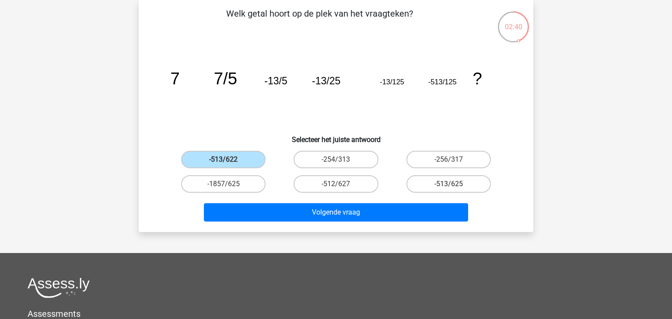
radio input "true"
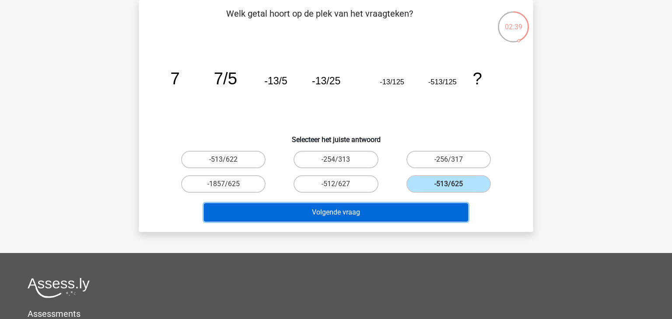
click at [413, 214] on button "Volgende vraag" at bounding box center [336, 212] width 265 height 18
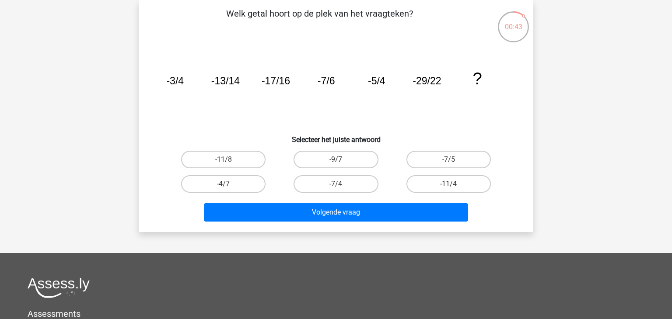
click at [367, 155] on label "-9/7" at bounding box center [335, 159] width 84 height 17
click at [342, 160] on input "-9/7" at bounding box center [339, 163] width 6 height 6
radio input "true"
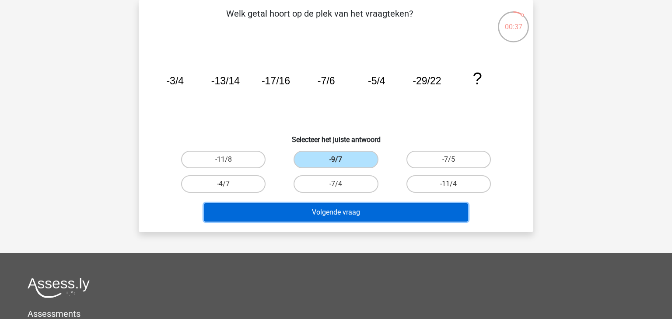
click at [365, 214] on button "Volgende vraag" at bounding box center [336, 212] width 265 height 18
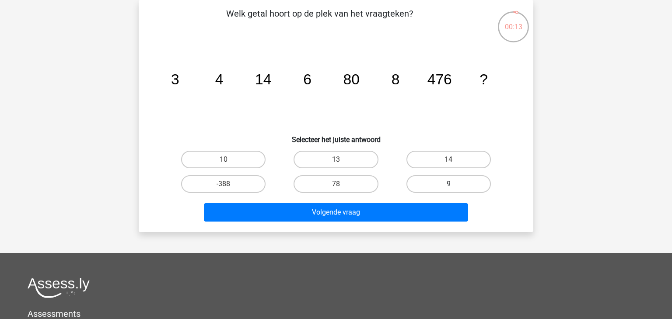
click at [475, 188] on label "9" at bounding box center [448, 183] width 84 height 17
click at [454, 188] on input "9" at bounding box center [451, 187] width 6 height 6
radio input "true"
click at [365, 180] on label "78" at bounding box center [335, 183] width 84 height 17
click at [342, 184] on input "78" at bounding box center [339, 187] width 6 height 6
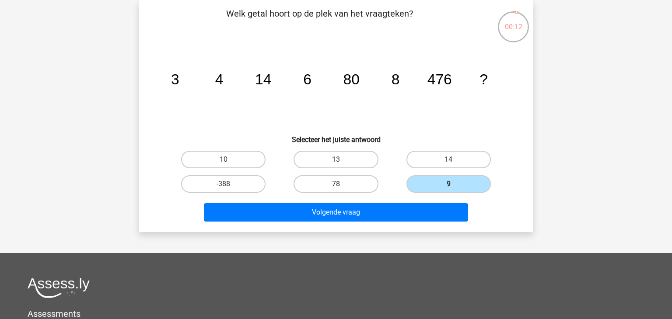
radio input "true"
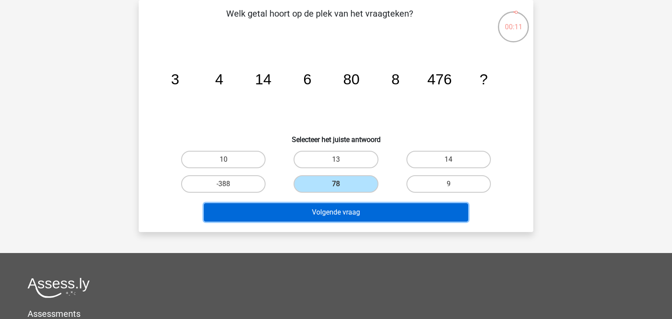
drag, startPoint x: 361, startPoint y: 215, endPoint x: 375, endPoint y: 219, distance: 14.1
click at [362, 216] on button "Volgende vraag" at bounding box center [336, 212] width 265 height 18
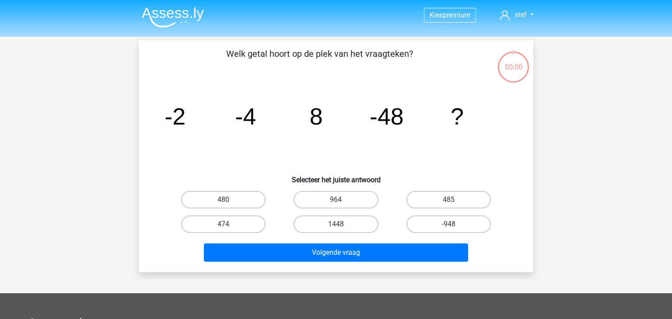
scroll to position [40, 0]
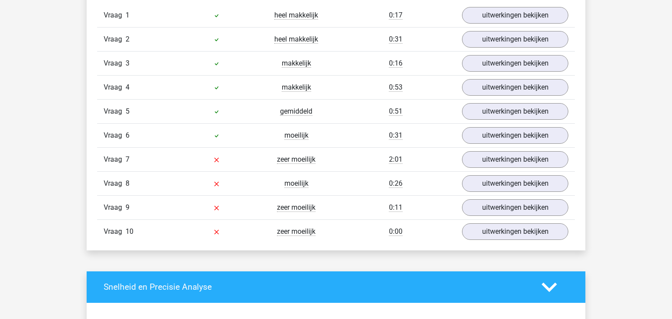
scroll to position [775, 0]
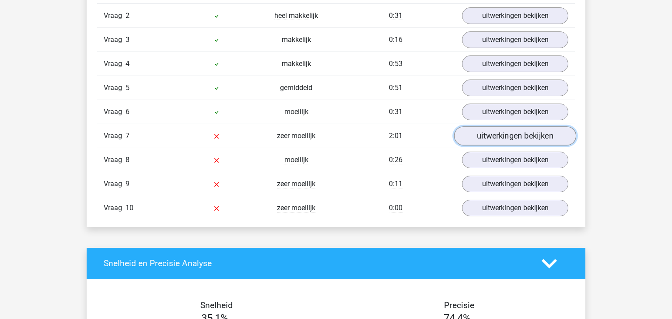
click at [543, 139] on link "uitwerkingen bekijken" at bounding box center [515, 135] width 122 height 19
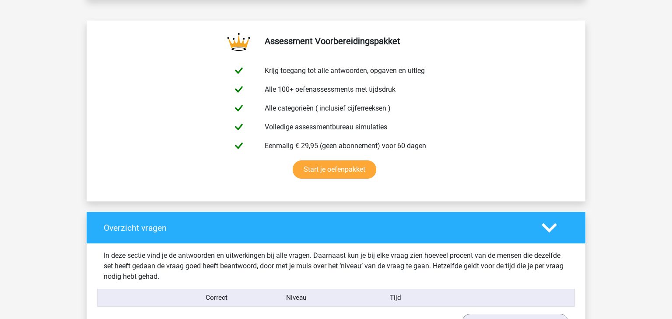
scroll to position [445, 0]
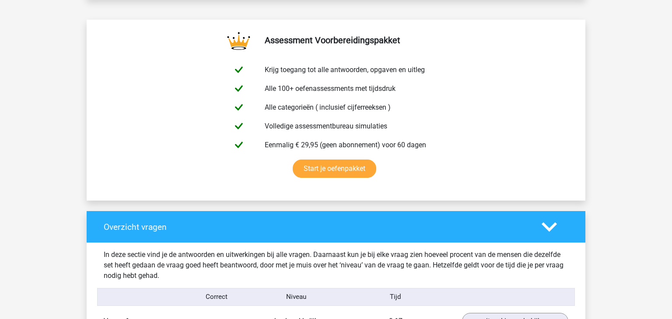
click at [495, 224] on h4 "Overzicht vragen" at bounding box center [316, 227] width 425 height 10
click at [548, 215] on div "Overzicht vragen" at bounding box center [336, 226] width 499 height 31
click at [549, 231] on polygon at bounding box center [548, 227] width 15 height 10
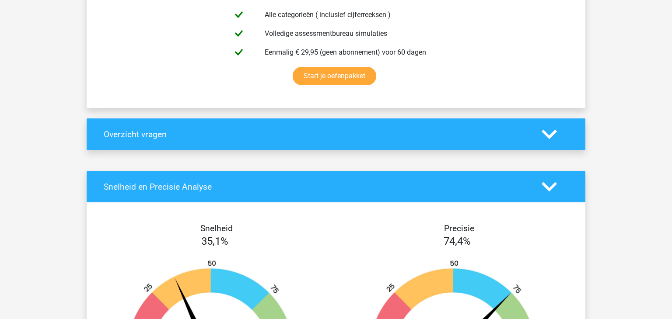
scroll to position [538, 0]
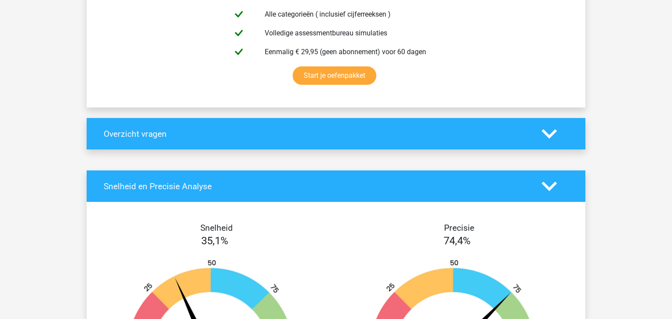
click at [548, 193] on icon at bounding box center [548, 186] width 15 height 15
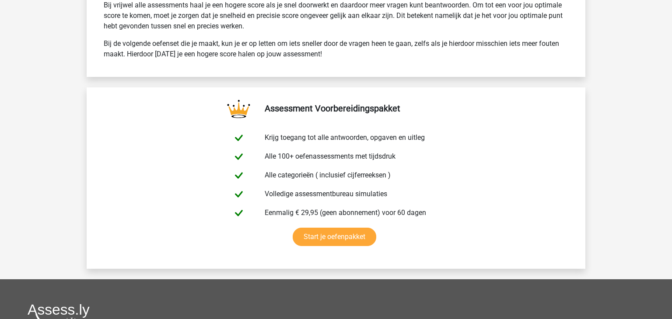
scroll to position [729, 0]
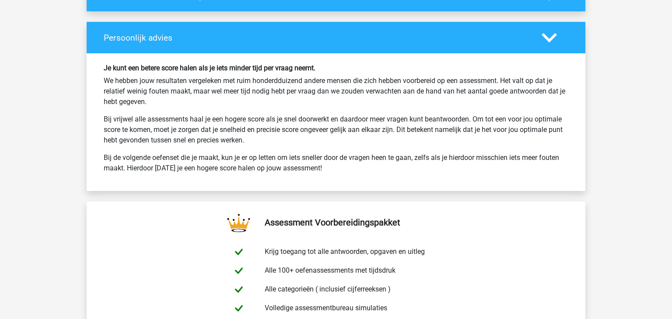
click at [333, 147] on div "Je kunt een betere score halen als je iets minder tijd per vraag neemt. We hebb…" at bounding box center [336, 122] width 478 height 117
click at [323, 155] on p "Bij de volgende oefenset die je maakt, kun je er op letten om iets sneller door…" at bounding box center [336, 163] width 464 height 21
drag, startPoint x: 282, startPoint y: 160, endPoint x: 290, endPoint y: 165, distance: 9.2
click at [282, 160] on p "Bij de volgende oefenset die je maakt, kun je er op letten om iets sneller door…" at bounding box center [336, 163] width 464 height 21
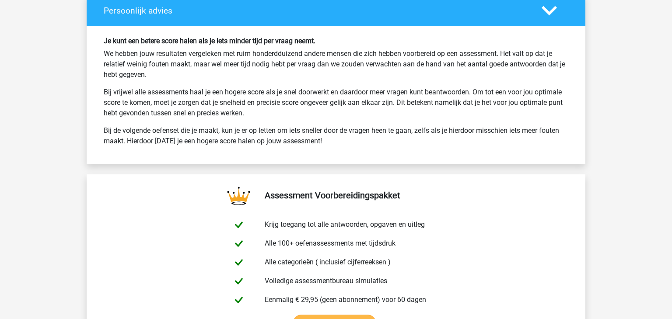
scroll to position [797, 0]
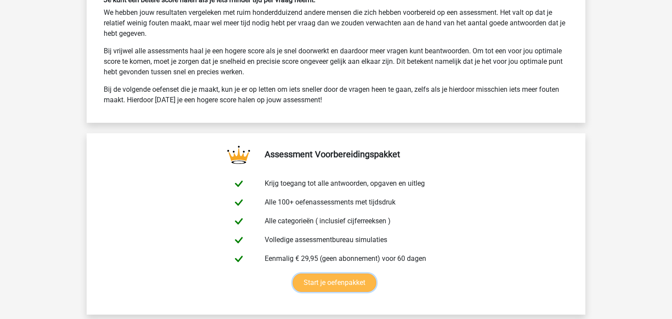
click at [323, 274] on link "Start je oefenpakket" at bounding box center [335, 283] width 84 height 18
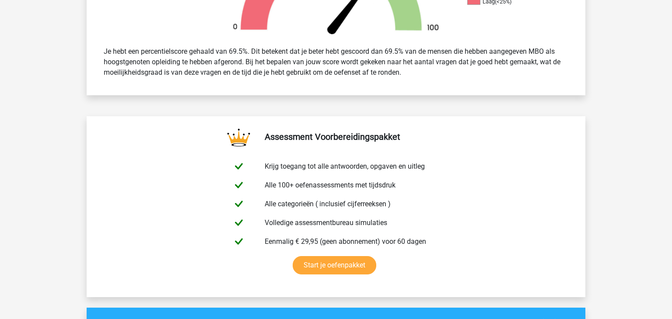
scroll to position [0, 0]
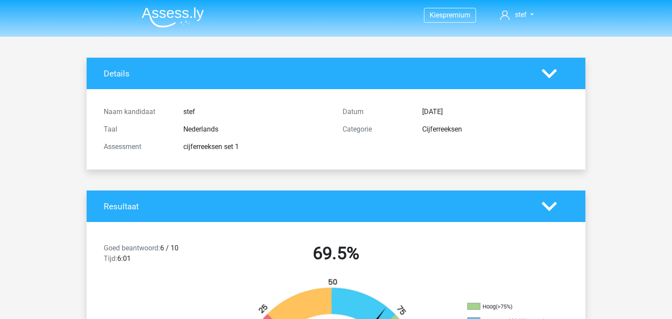
click at [524, 24] on nav "Kies premium stef [PERSON_NAME][EMAIL_ADDRESS][DOMAIN_NAME]" at bounding box center [336, 15] width 402 height 28
click at [527, 17] on link "stef" at bounding box center [516, 15] width 41 height 10
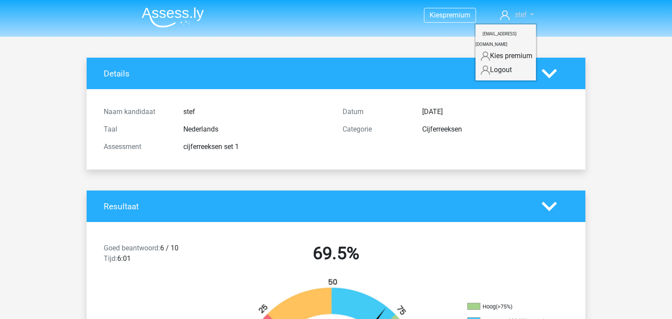
click at [530, 14] on link "stef" at bounding box center [516, 15] width 41 height 10
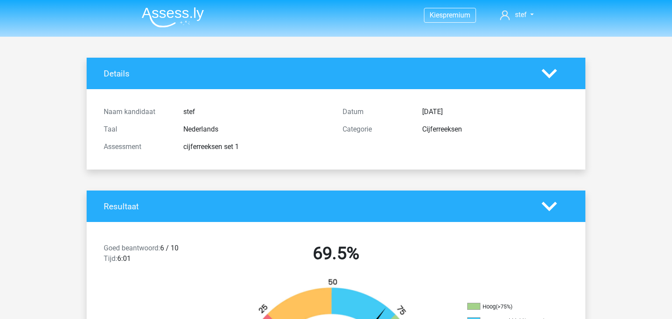
click at [548, 74] on polygon at bounding box center [548, 74] width 15 height 10
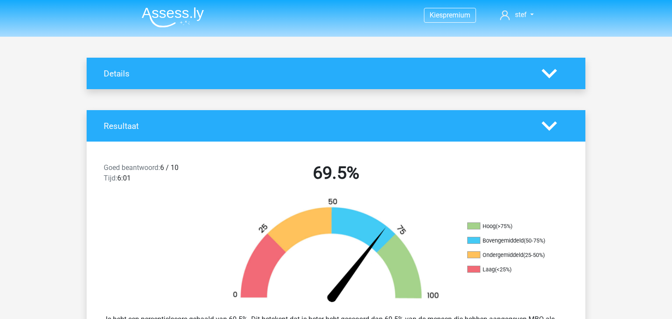
click at [557, 67] on div at bounding box center [555, 73] width 40 height 15
click at [547, 122] on icon at bounding box center [548, 126] width 15 height 15
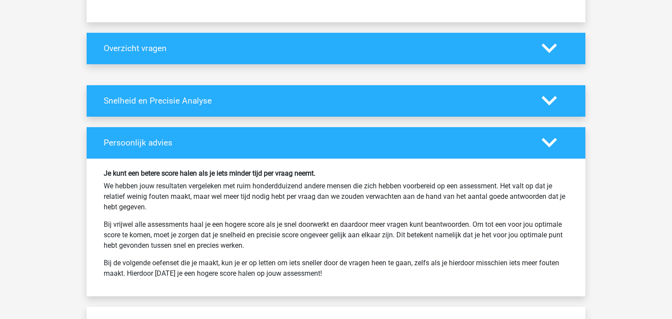
scroll to position [390, 0]
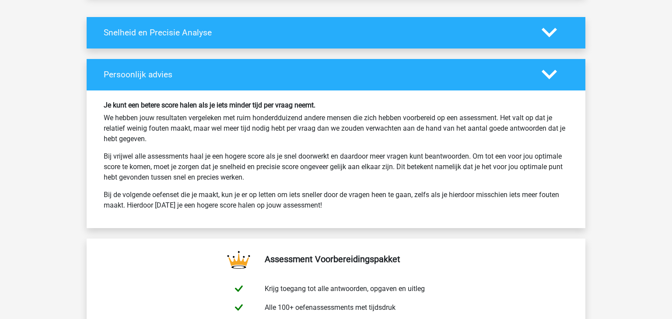
click at [557, 71] on div at bounding box center [555, 74] width 40 height 15
click at [543, 87] on div "Persoonlijk advies" at bounding box center [336, 74] width 499 height 31
click at [552, 75] on polygon at bounding box center [548, 75] width 15 height 10
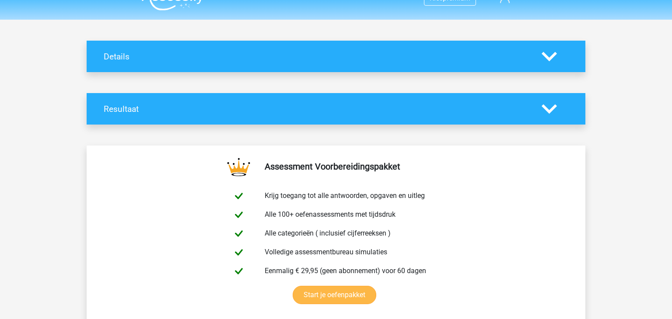
scroll to position [0, 0]
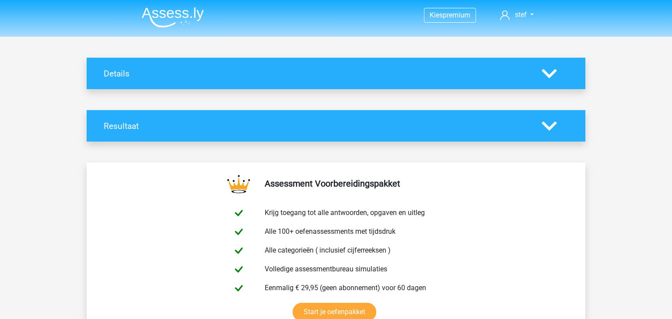
click at [203, 23] on img at bounding box center [173, 17] width 62 height 21
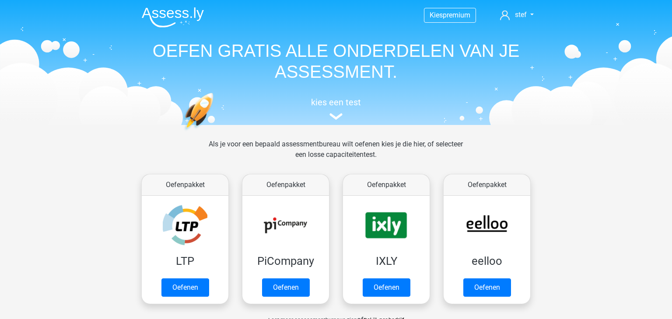
scroll to position [304, 0]
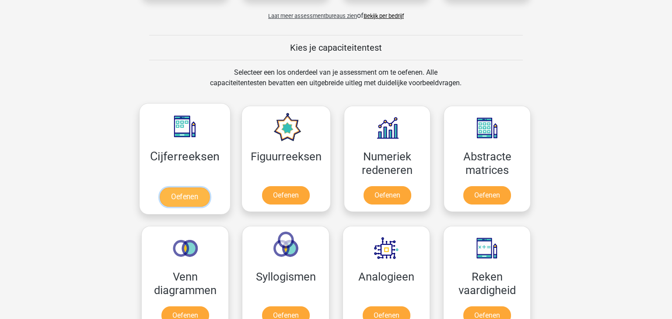
click at [183, 199] on link "Oefenen" at bounding box center [185, 197] width 50 height 19
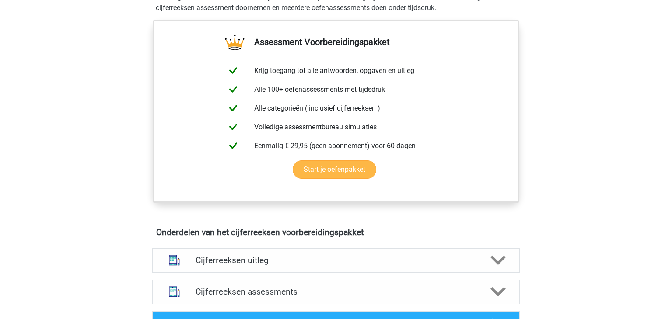
scroll to position [392, 0]
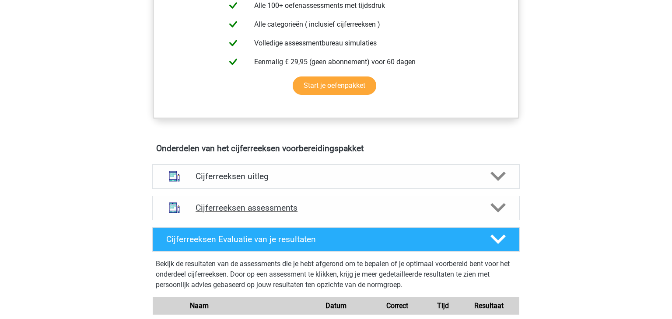
click at [502, 216] on icon at bounding box center [497, 207] width 15 height 15
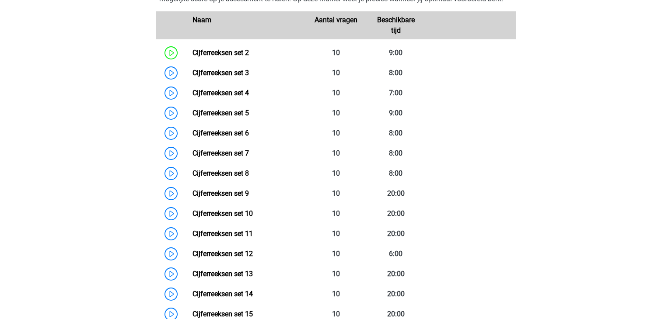
scroll to position [647, 0]
click at [192, 77] on link "Cijferreeksen set 3" at bounding box center [220, 72] width 56 height 8
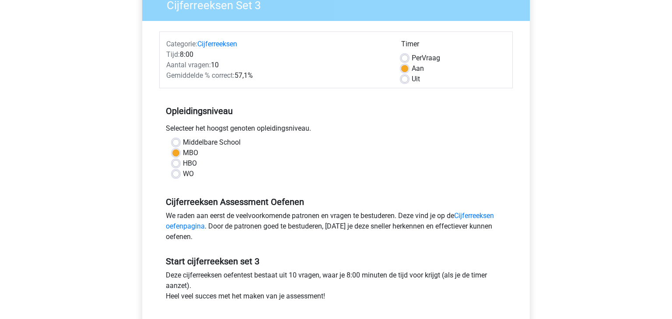
scroll to position [178, 0]
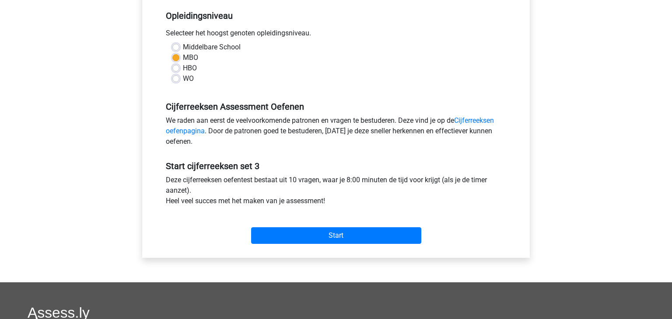
click at [349, 255] on div "Categorie: Cijferreeksen Tijd: 8:00 Aantal vragen: 10 Gemiddelde % correct: 57,…" at bounding box center [336, 92] width 374 height 332
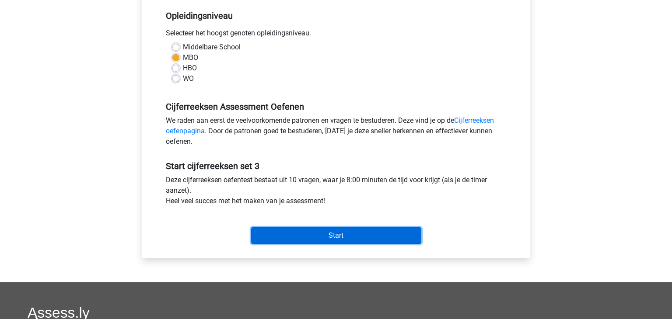
drag, startPoint x: 359, startPoint y: 234, endPoint x: 373, endPoint y: 237, distance: 13.9
click at [359, 235] on input "Start" at bounding box center [336, 235] width 170 height 17
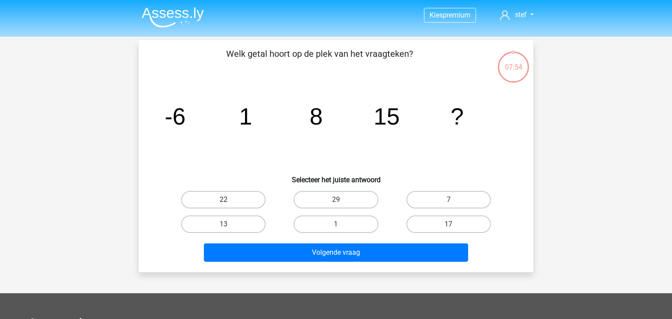
click at [230, 198] on label "22" at bounding box center [223, 199] width 84 height 17
click at [229, 200] on input "22" at bounding box center [226, 203] width 6 height 6
radio input "true"
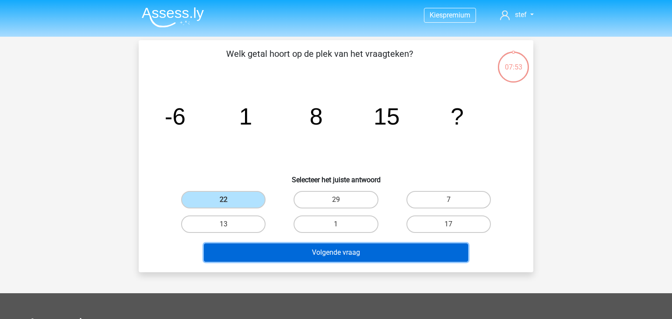
click at [309, 246] on button "Volgende vraag" at bounding box center [336, 253] width 265 height 18
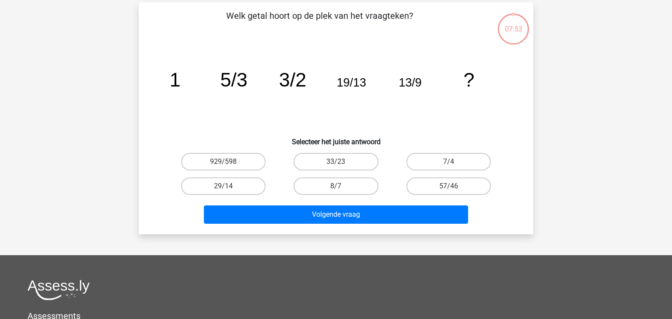
scroll to position [40, 0]
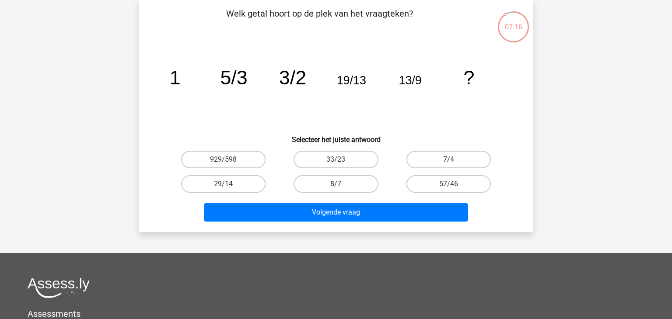
click at [454, 158] on label "7/4" at bounding box center [448, 159] width 84 height 17
click at [454, 160] on input "7/4" at bounding box center [451, 163] width 6 height 6
radio input "true"
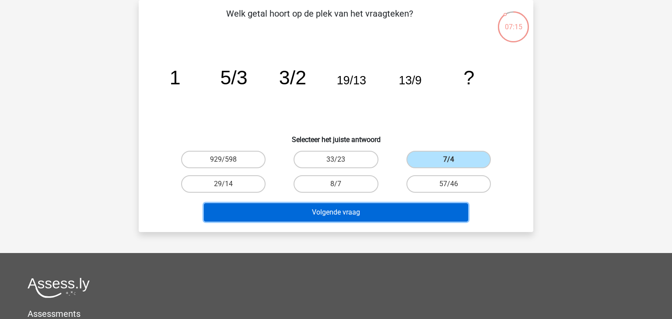
click at [349, 219] on button "Volgende vraag" at bounding box center [336, 212] width 265 height 18
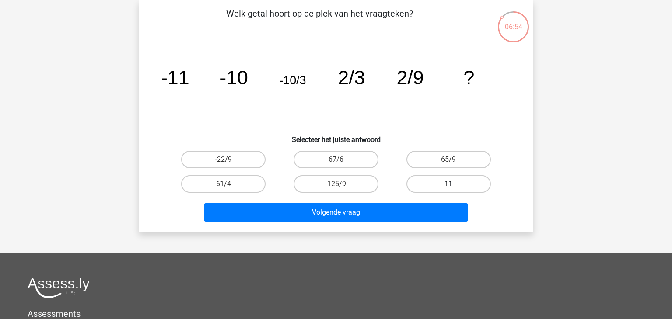
click at [465, 185] on label "11" at bounding box center [448, 183] width 84 height 17
click at [454, 185] on input "11" at bounding box center [451, 187] width 6 height 6
radio input "true"
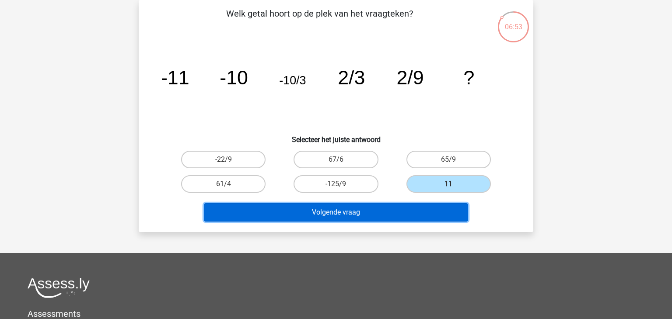
drag, startPoint x: 381, startPoint y: 223, endPoint x: 511, endPoint y: 208, distance: 130.7
click at [400, 225] on div "Welk getal hoort op de plek van het vraagteken? image/svg+xml -11 -10 -10/3 2/3…" at bounding box center [336, 116] width 394 height 232
click at [340, 215] on button "Volgende vraag" at bounding box center [336, 212] width 265 height 18
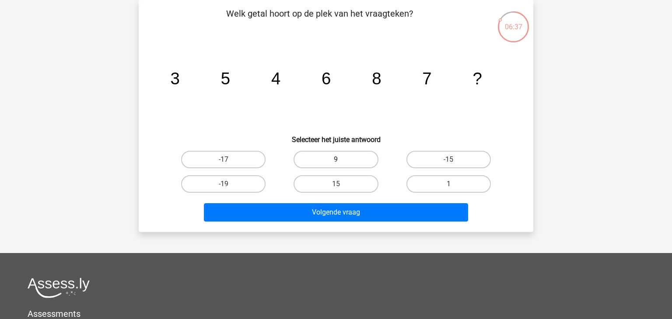
drag, startPoint x: 328, startPoint y: 151, endPoint x: 333, endPoint y: 155, distance: 6.5
click at [329, 152] on label "9" at bounding box center [335, 159] width 84 height 17
click at [336, 160] on input "9" at bounding box center [339, 163] width 6 height 6
radio input "true"
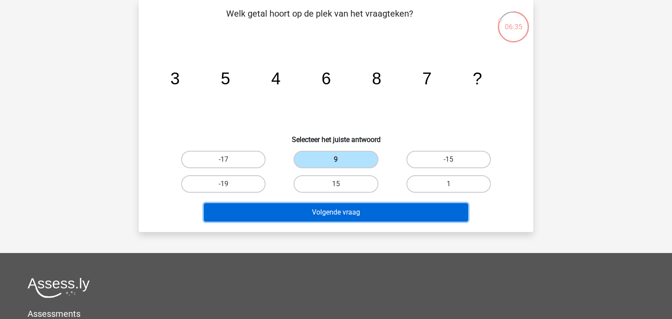
drag, startPoint x: 351, startPoint y: 211, endPoint x: 377, endPoint y: 216, distance: 26.8
click at [352, 211] on button "Volgende vraag" at bounding box center [336, 212] width 265 height 18
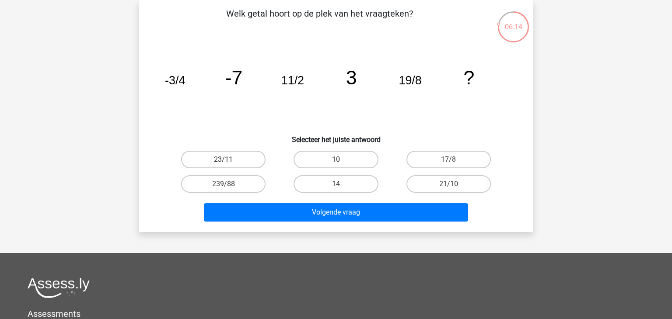
click at [340, 155] on div "10" at bounding box center [335, 159] width 112 height 24
click at [345, 172] on div "14" at bounding box center [335, 184] width 112 height 24
click at [359, 157] on label "10" at bounding box center [335, 159] width 84 height 17
click at [342, 160] on input "10" at bounding box center [339, 163] width 6 height 6
radio input "true"
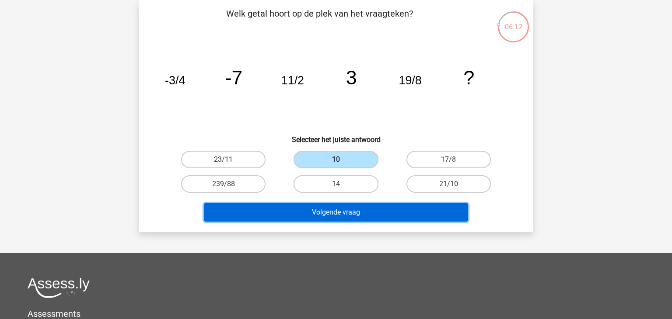
click at [342, 219] on button "Volgende vraag" at bounding box center [336, 212] width 265 height 18
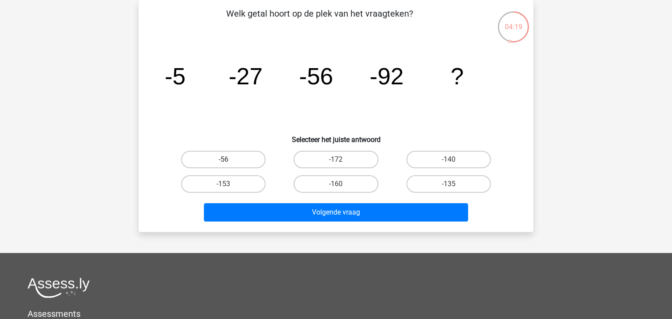
click at [248, 163] on label "-56" at bounding box center [223, 159] width 84 height 17
click at [229, 163] on input "-56" at bounding box center [226, 163] width 6 height 6
radio input "true"
click at [448, 182] on label "-135" at bounding box center [448, 183] width 84 height 17
click at [448, 184] on input "-135" at bounding box center [451, 187] width 6 height 6
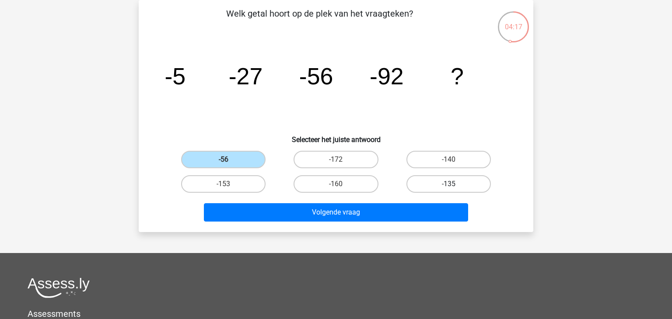
radio input "true"
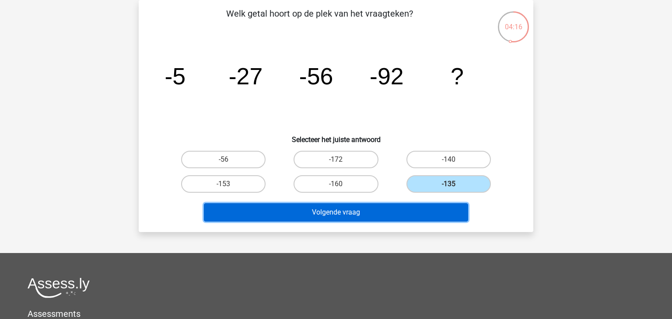
click at [398, 220] on button "Volgende vraag" at bounding box center [336, 212] width 265 height 18
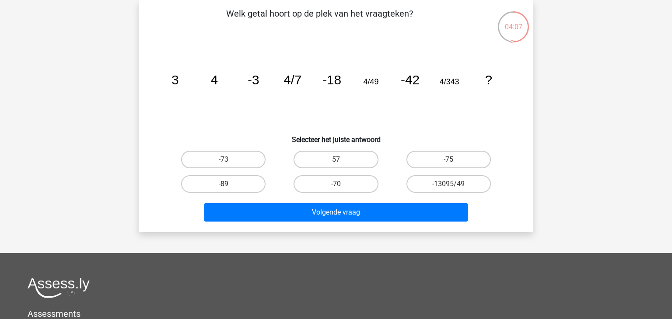
click at [240, 188] on label "-89" at bounding box center [223, 183] width 84 height 17
click at [229, 188] on input "-89" at bounding box center [226, 187] width 6 height 6
radio input "true"
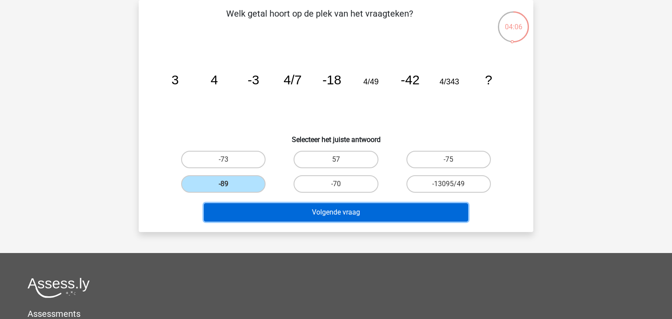
drag, startPoint x: 280, startPoint y: 211, endPoint x: 311, endPoint y: 223, distance: 33.0
click at [281, 212] on button "Volgende vraag" at bounding box center [336, 212] width 265 height 18
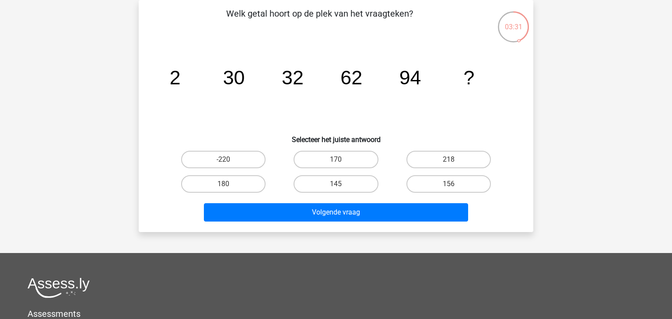
click at [450, 185] on input "156" at bounding box center [451, 187] width 6 height 6
radio input "true"
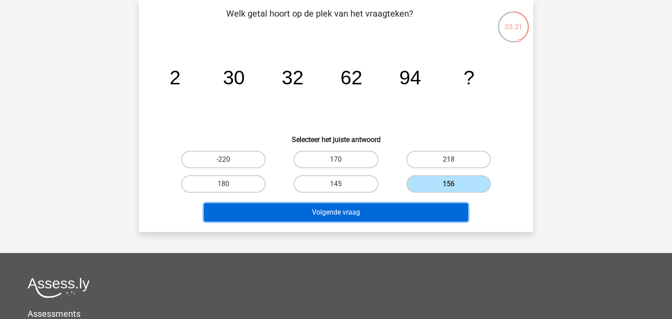
click at [414, 209] on button "Volgende vraag" at bounding box center [336, 212] width 265 height 18
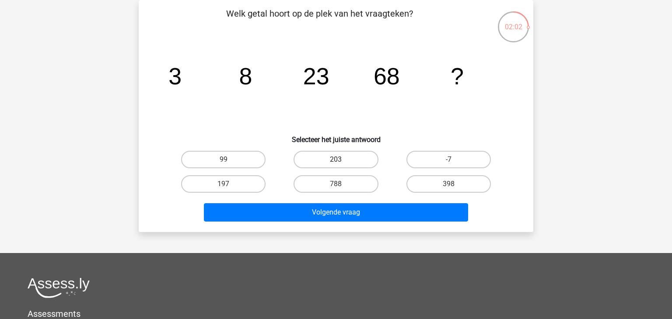
click at [365, 152] on label "203" at bounding box center [335, 159] width 84 height 17
click at [342, 160] on input "203" at bounding box center [339, 163] width 6 height 6
radio input "true"
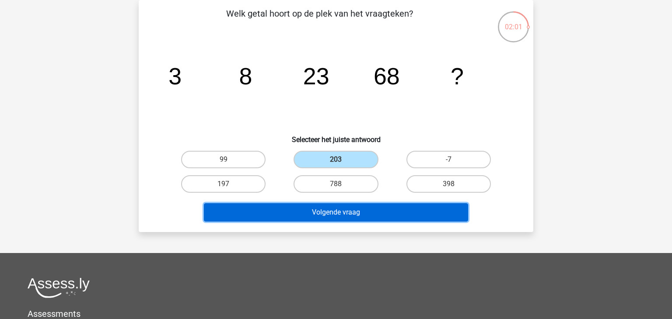
click at [440, 213] on button "Volgende vraag" at bounding box center [336, 212] width 265 height 18
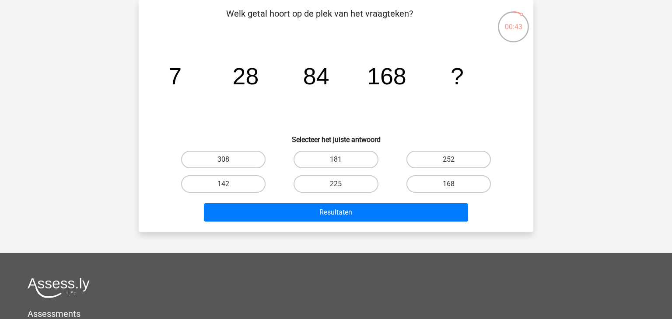
click at [243, 155] on label "308" at bounding box center [223, 159] width 84 height 17
click at [229, 160] on input "308" at bounding box center [226, 163] width 6 height 6
radio input "true"
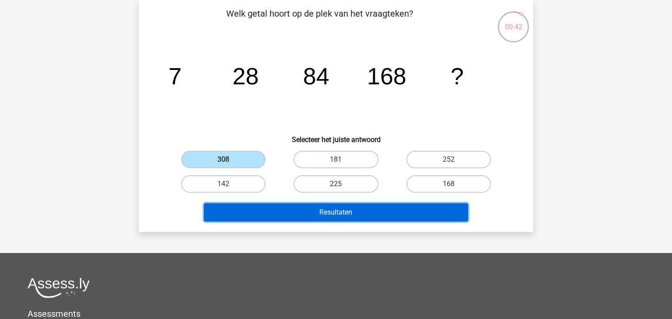
click at [408, 217] on button "Resultaten" at bounding box center [336, 212] width 265 height 18
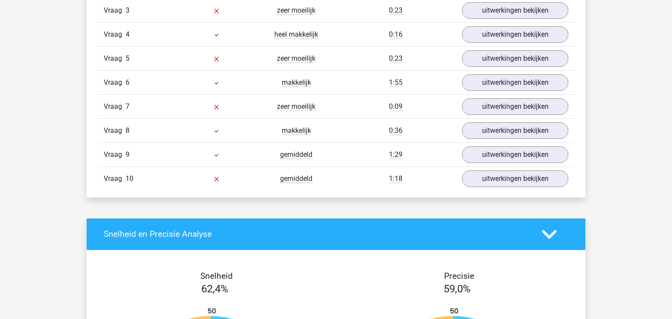
scroll to position [804, 0]
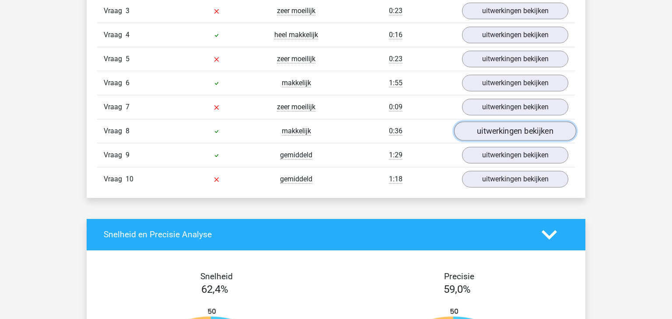
click at [502, 126] on link "uitwerkingen bekijken" at bounding box center [515, 131] width 122 height 19
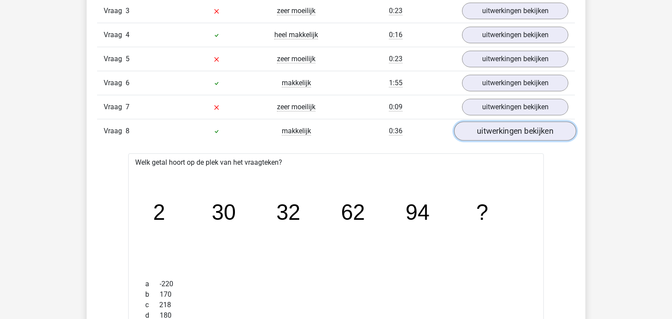
scroll to position [1062, 0]
